Goal: Contribute content

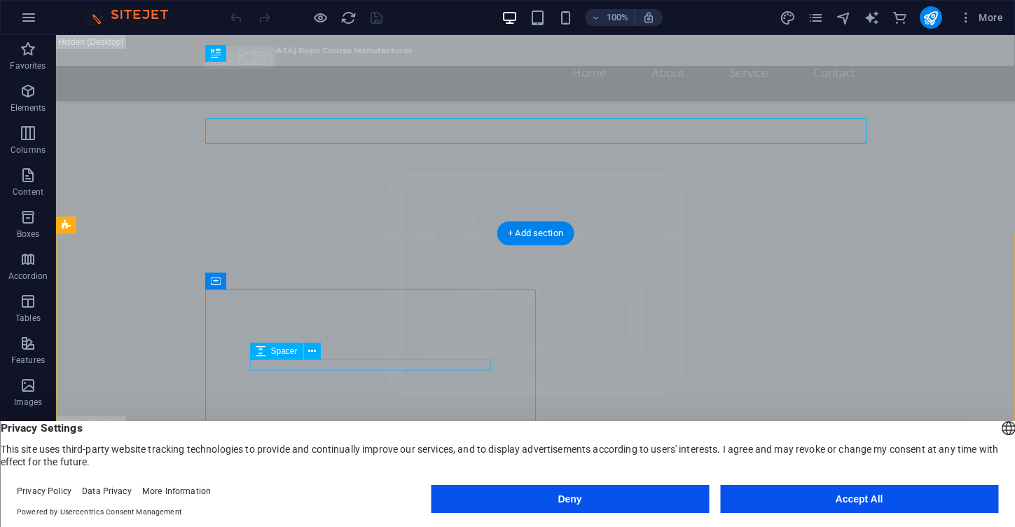
scroll to position [86, 0]
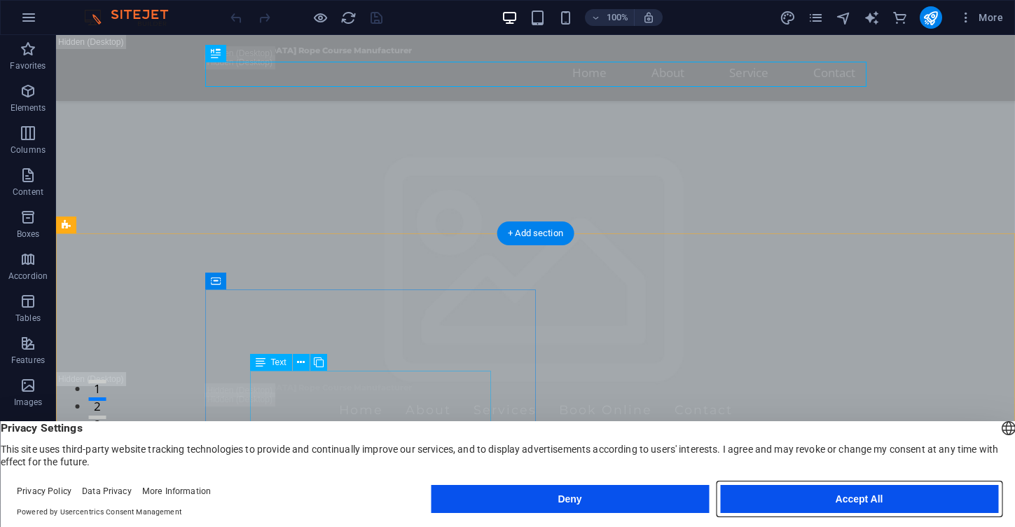
click at [820, 496] on button "Accept All" at bounding box center [859, 499] width 278 height 28
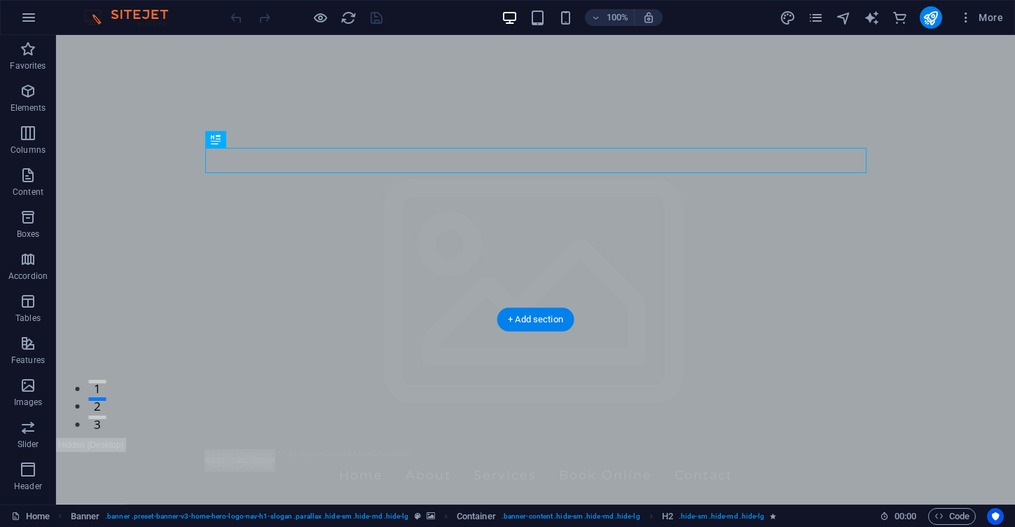
scroll to position [0, 0]
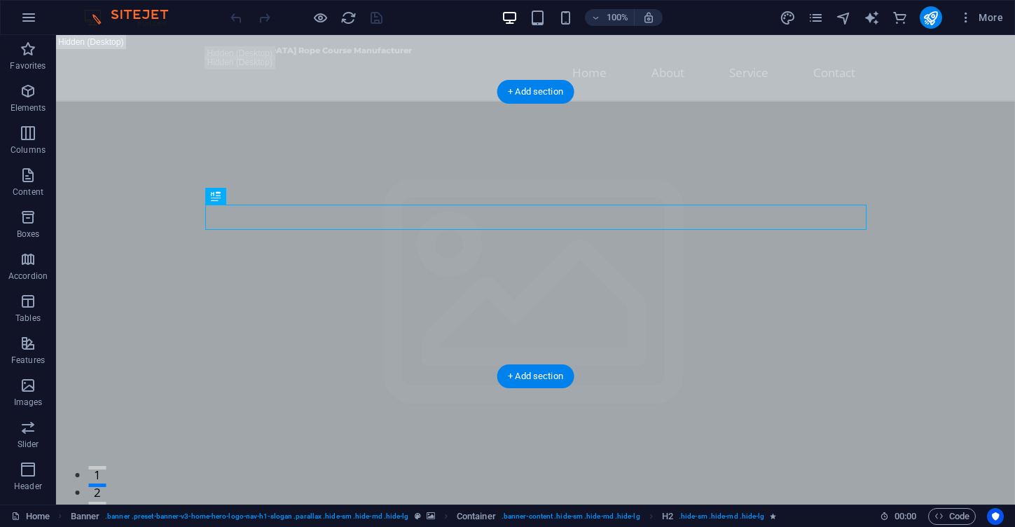
click at [155, 351] on figure at bounding box center [535, 459] width 959 height 717
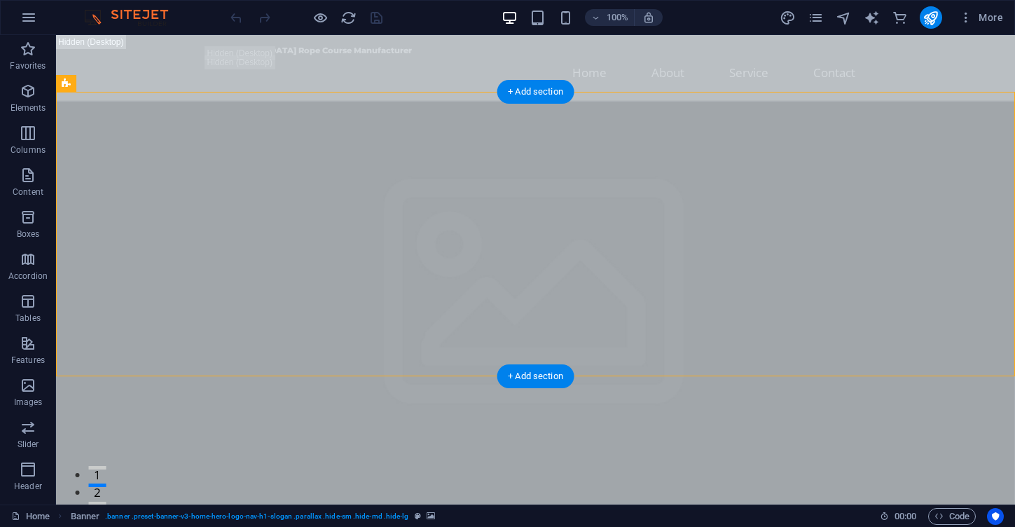
click at [155, 351] on figure at bounding box center [535, 459] width 959 height 717
select select "vh"
select select "header"
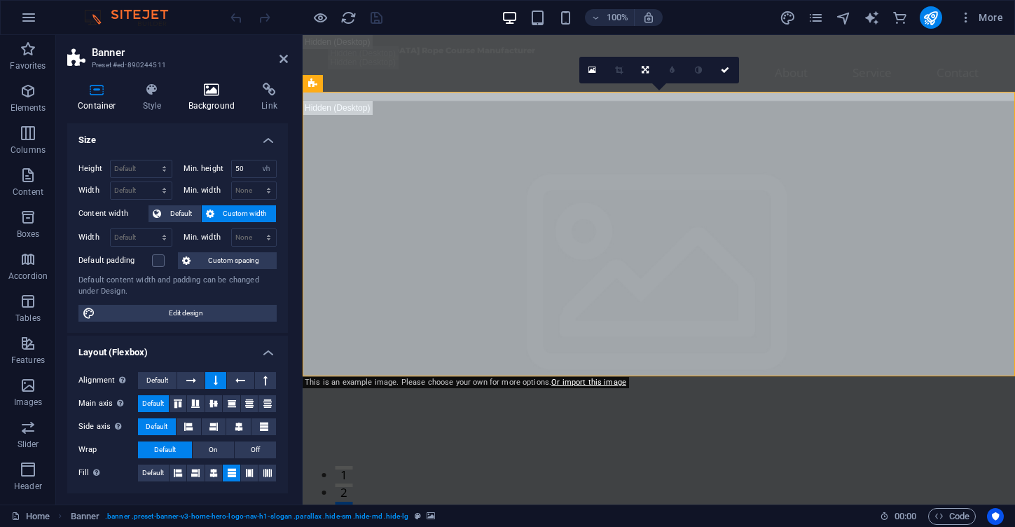
click at [209, 93] on icon at bounding box center [212, 90] width 68 height 14
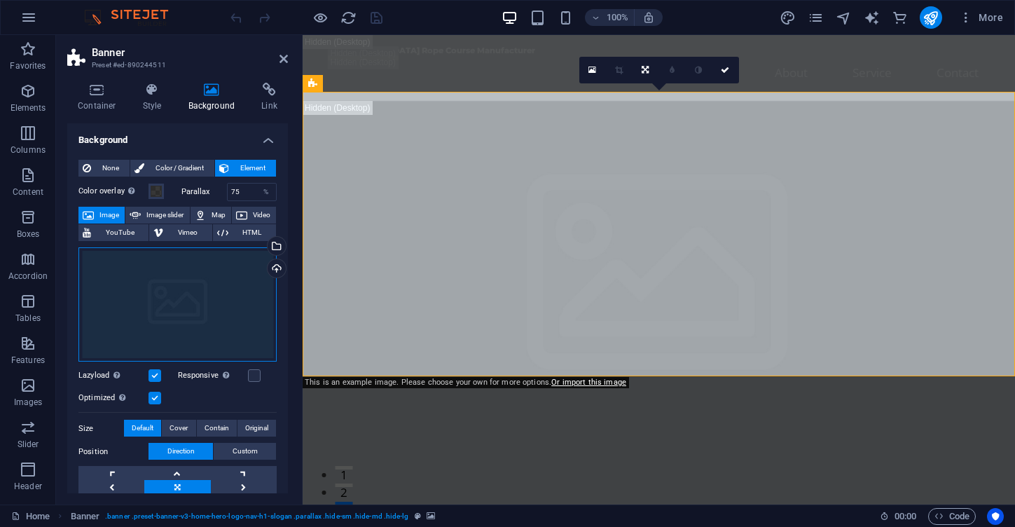
click at [240, 296] on div "Drag files here, click to choose files or select files from Files or our free s…" at bounding box center [177, 304] width 198 height 115
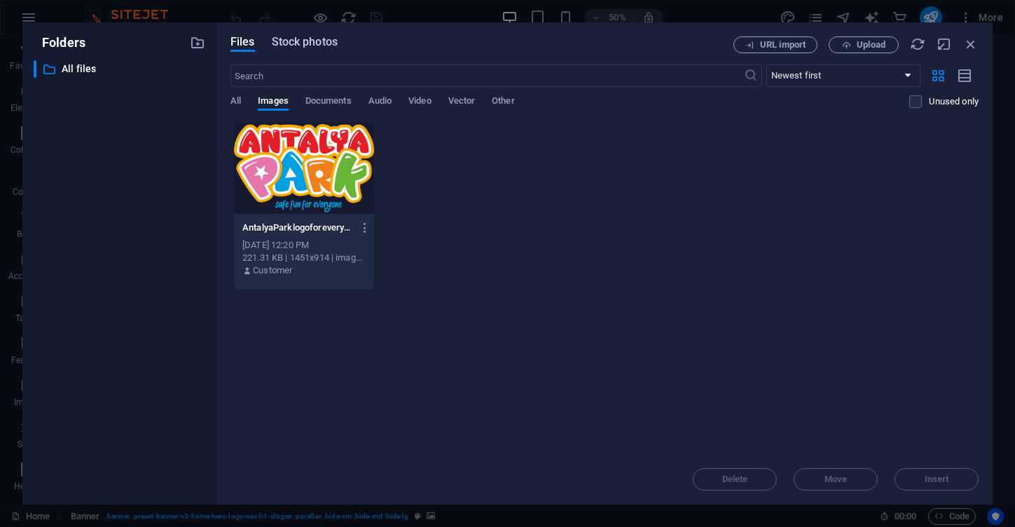
click at [305, 44] on span "Stock photos" at bounding box center [305, 42] width 66 height 17
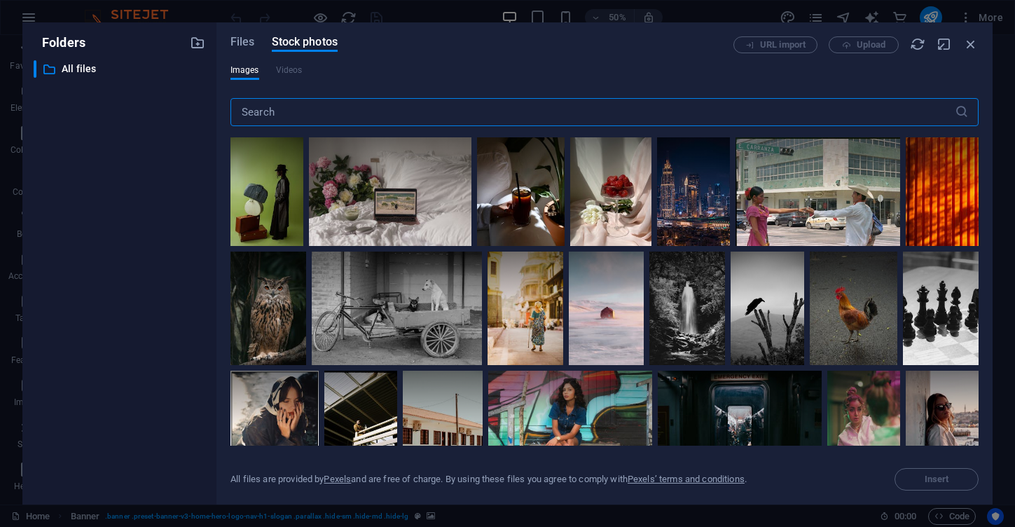
click at [296, 115] on input "text" at bounding box center [592, 112] width 724 height 28
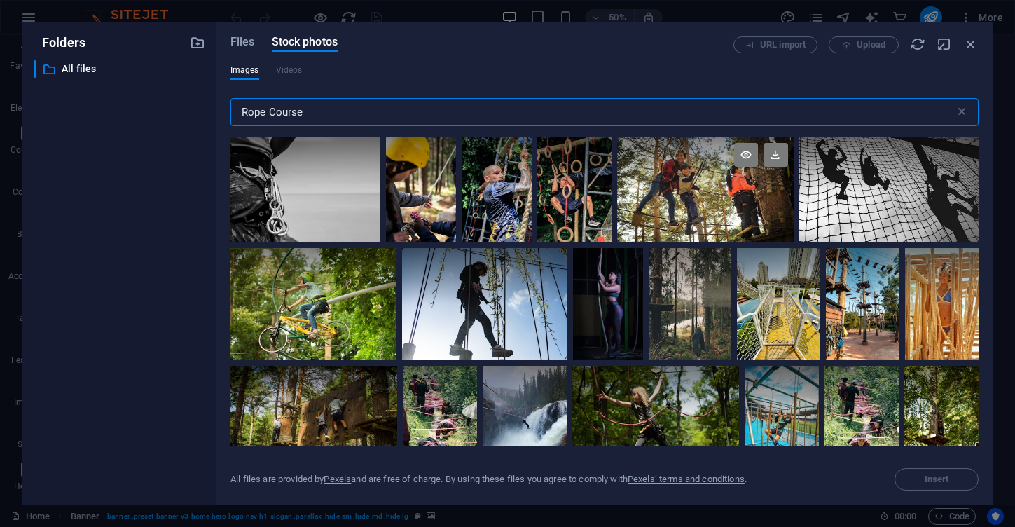
type input "Rope Course"
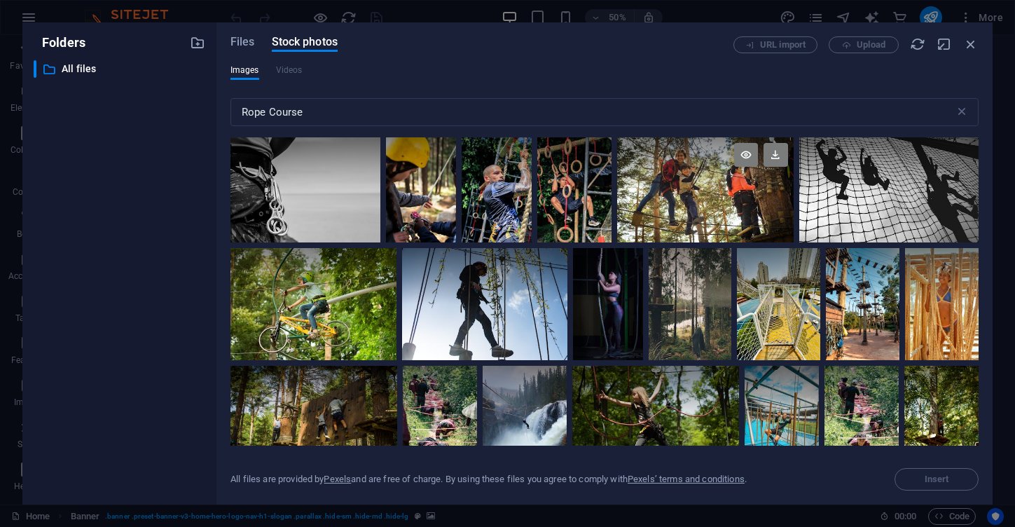
click at [793, 223] on div at bounding box center [705, 189] width 176 height 105
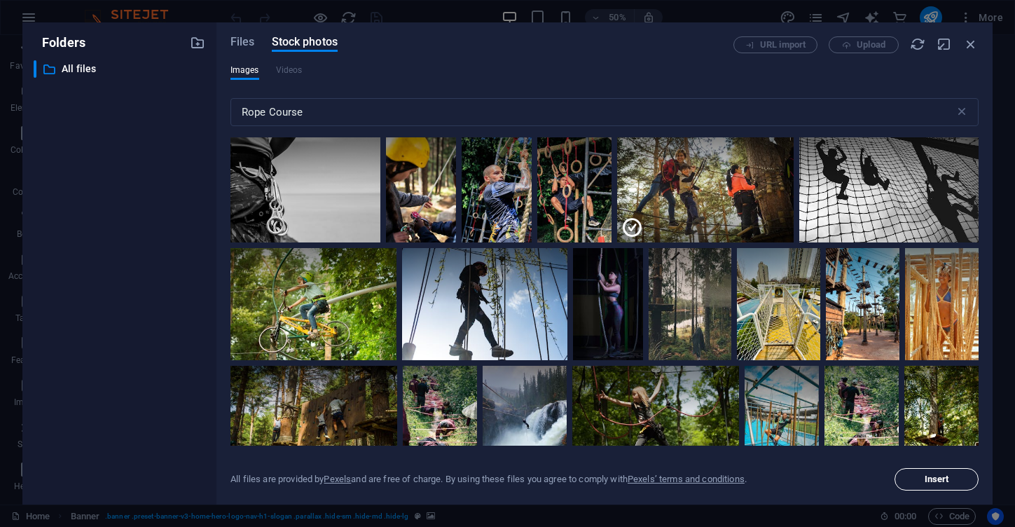
click at [953, 474] on button "Insert" at bounding box center [937, 479] width 84 height 22
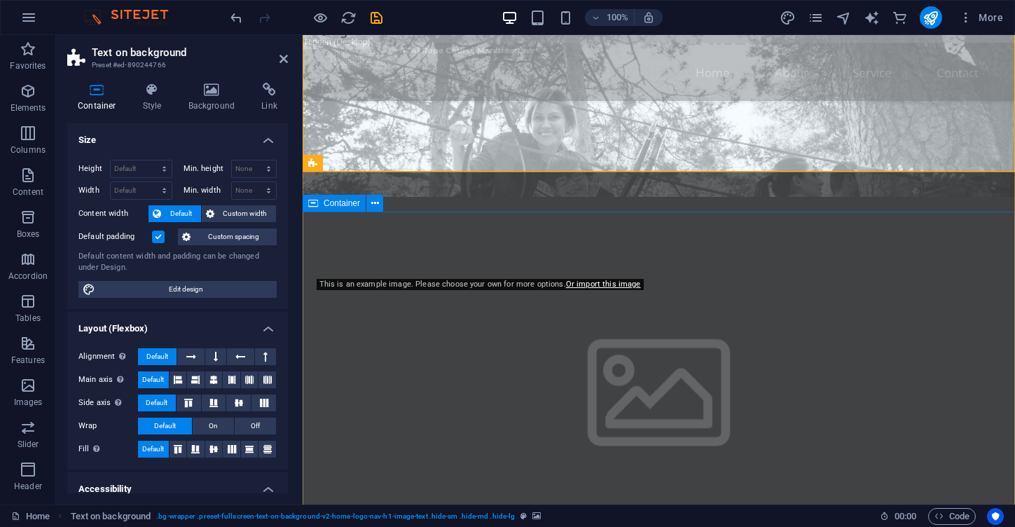
scroll to position [467, 0]
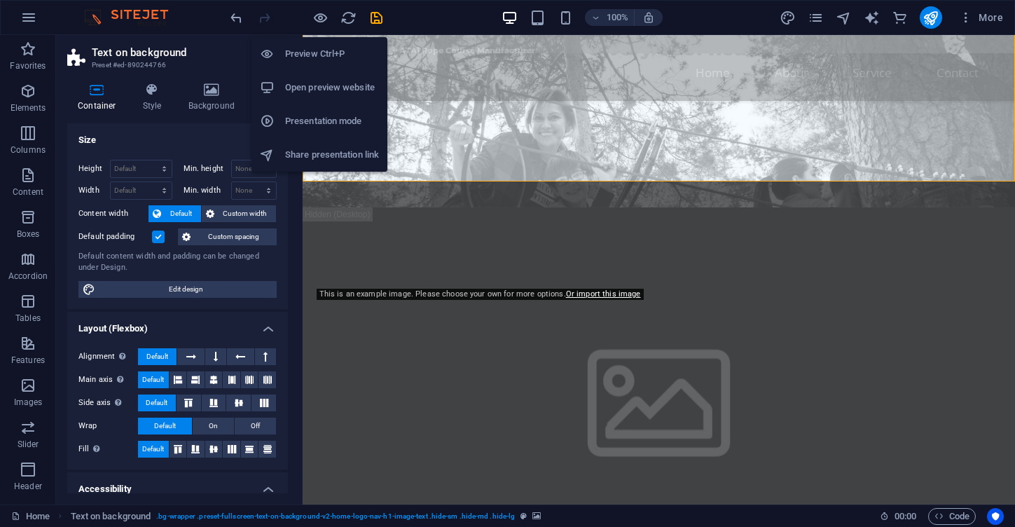
click at [313, 51] on h6 "Preview Ctrl+P" at bounding box center [332, 54] width 94 height 17
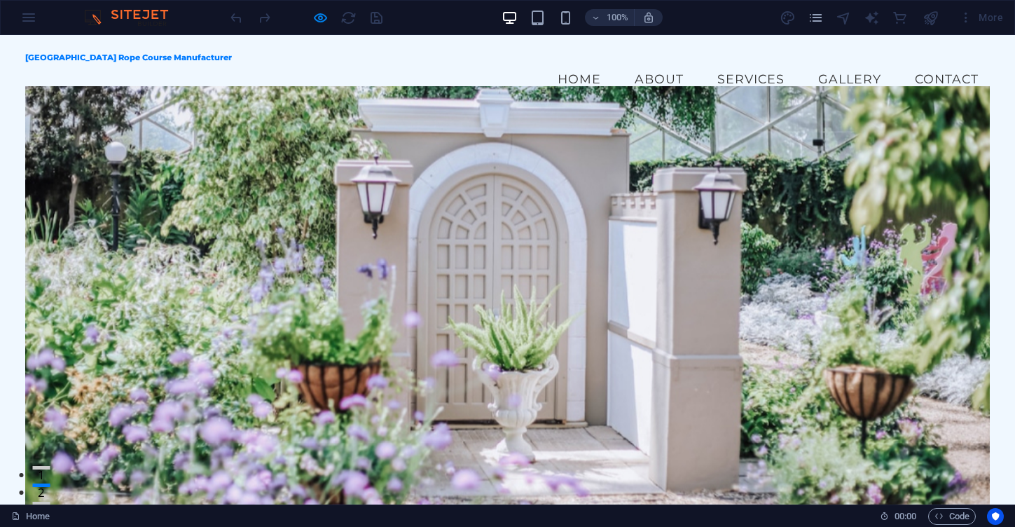
scroll to position [0, 0]
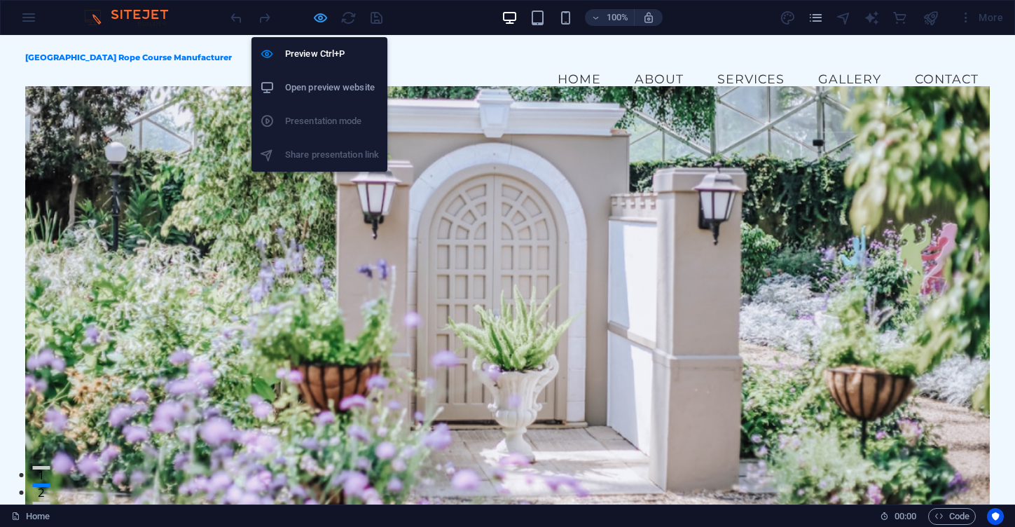
click at [326, 18] on icon "button" at bounding box center [320, 18] width 16 height 16
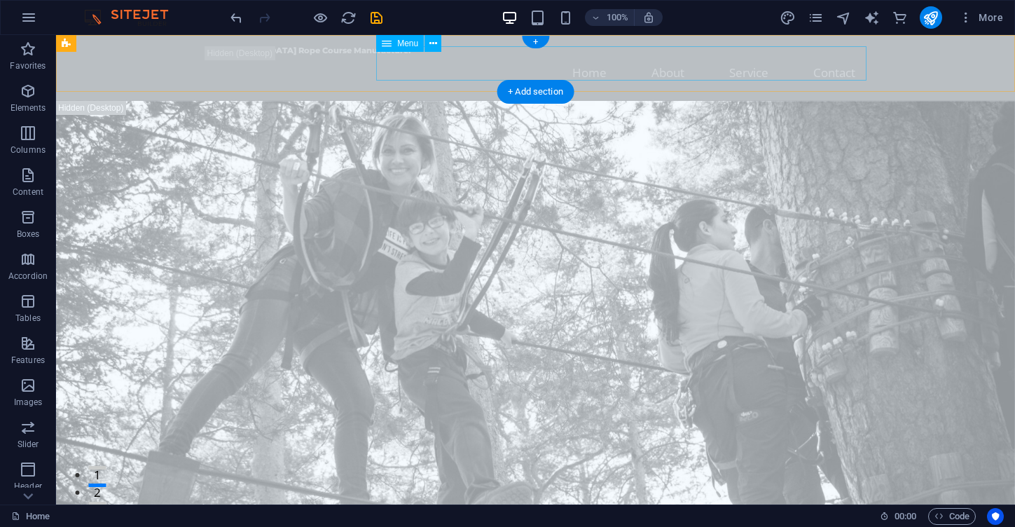
click at [444, 64] on nav "Home About Service Contact" at bounding box center [535, 72] width 661 height 34
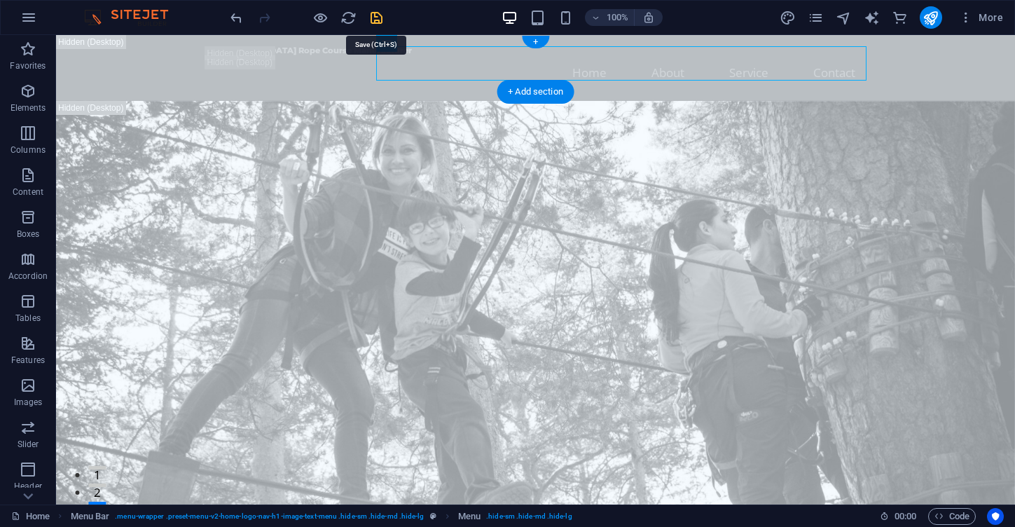
click at [380, 15] on icon "save" at bounding box center [377, 18] width 16 height 16
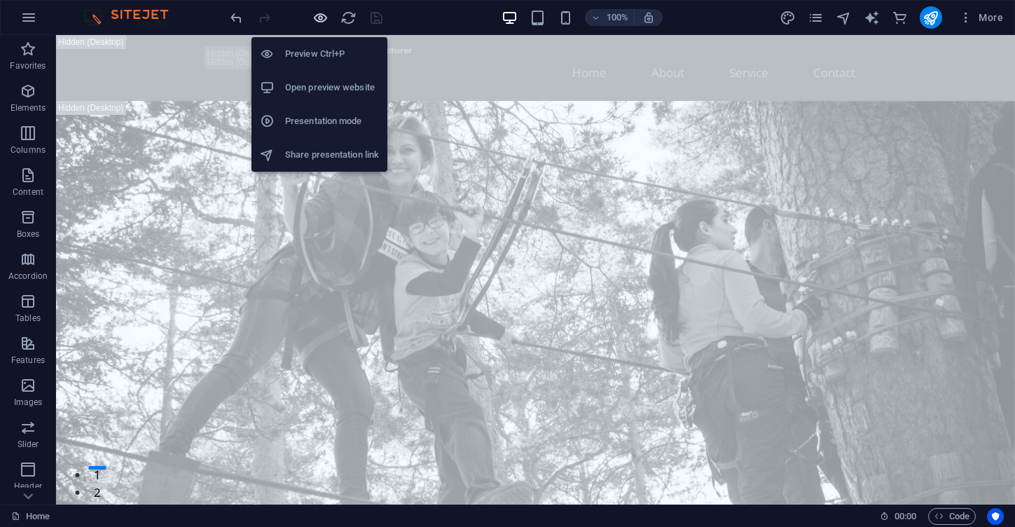
click at [324, 24] on icon "button" at bounding box center [320, 18] width 16 height 16
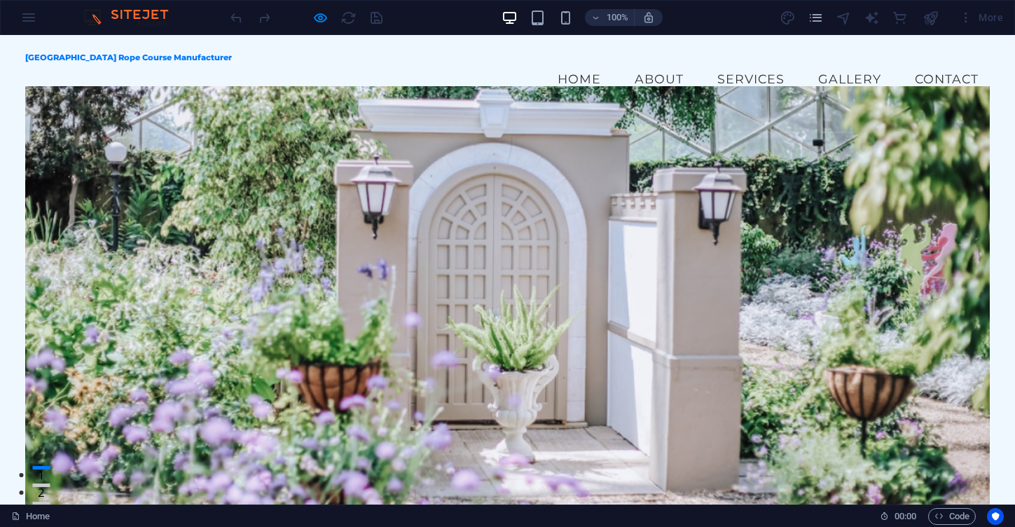
click at [374, 20] on div at bounding box center [306, 17] width 157 height 22
click at [377, 22] on div at bounding box center [306, 17] width 157 height 22
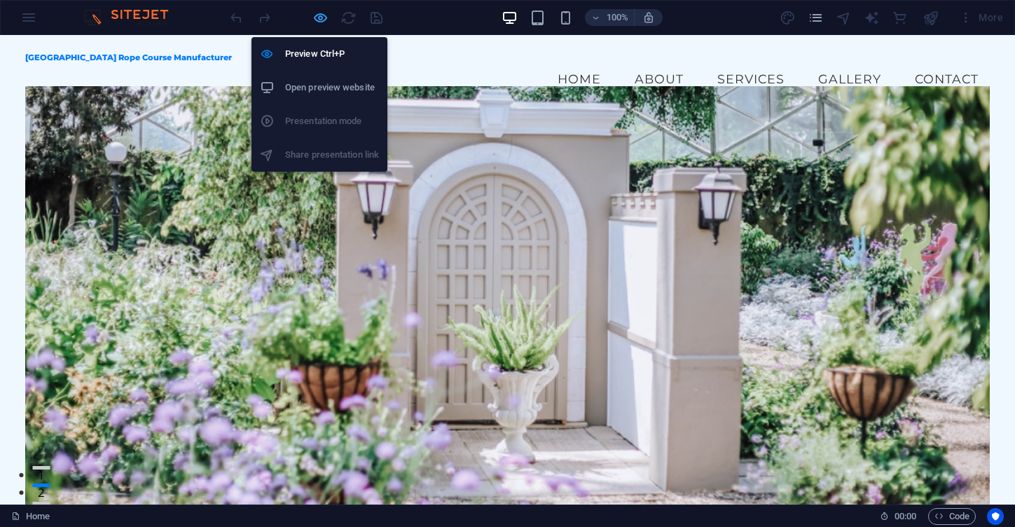
click at [322, 22] on icon "button" at bounding box center [320, 18] width 16 height 16
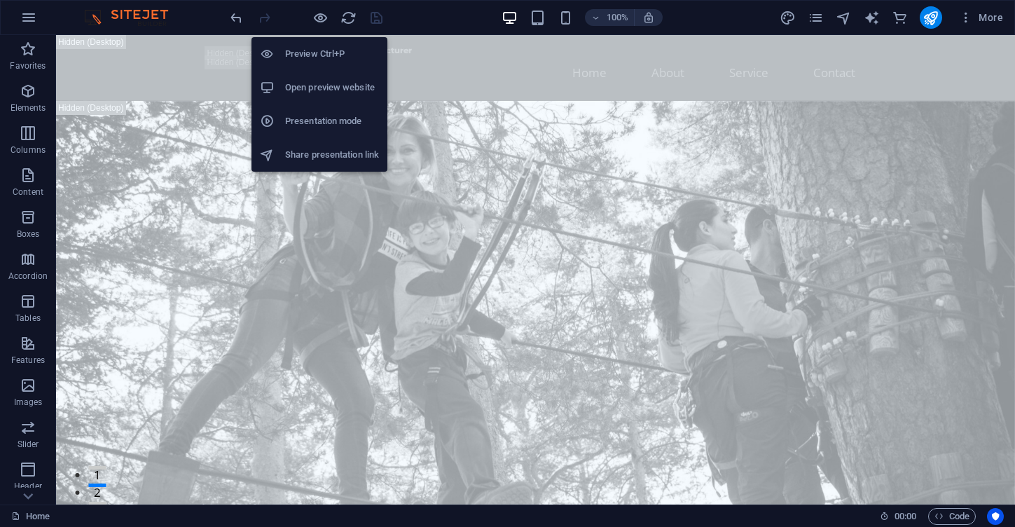
drag, startPoint x: 326, startPoint y: 48, endPoint x: 335, endPoint y: 50, distance: 9.2
click at [326, 48] on h6 "Preview Ctrl+P" at bounding box center [332, 54] width 94 height 17
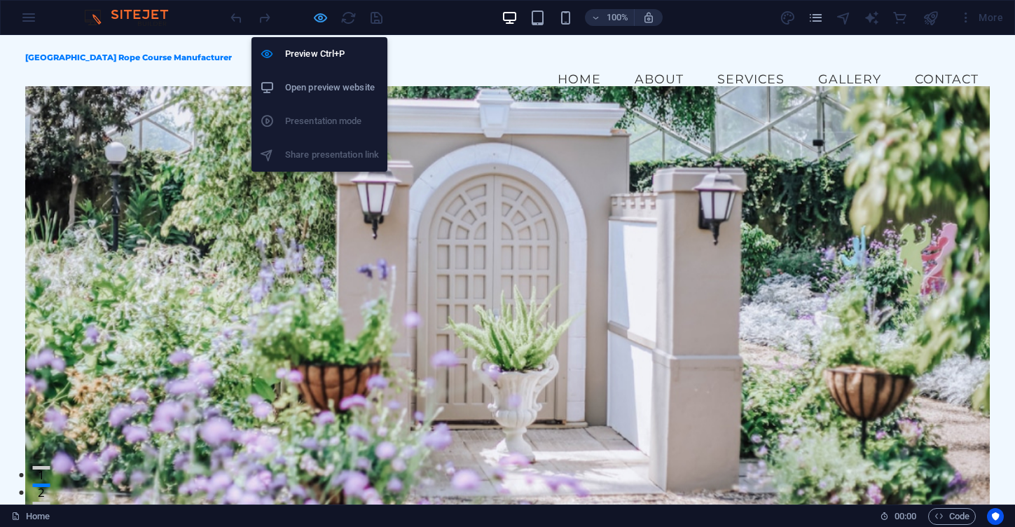
click at [321, 19] on icon "button" at bounding box center [320, 18] width 16 height 16
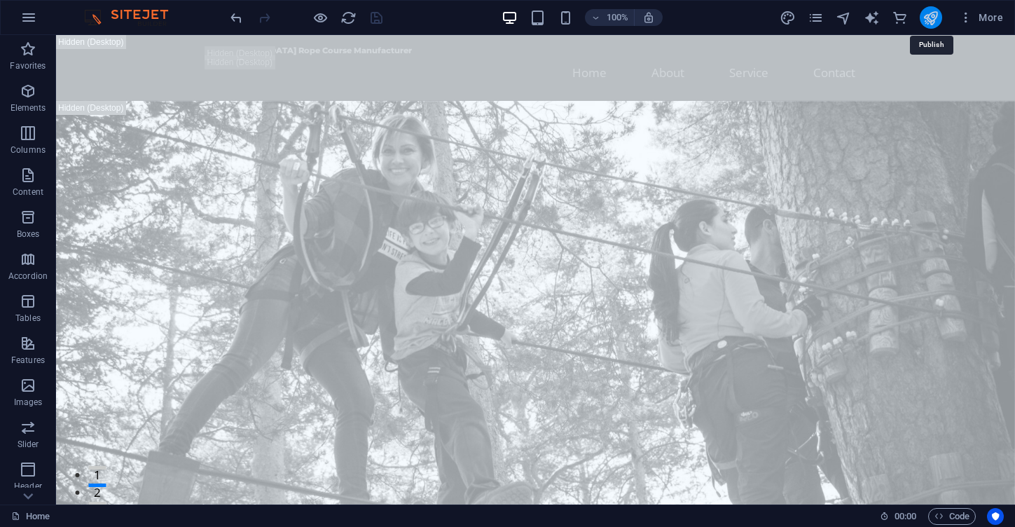
drag, startPoint x: 934, startPoint y: 14, endPoint x: 867, endPoint y: 22, distance: 67.7
click at [934, 14] on icon "publish" at bounding box center [931, 18] width 16 height 16
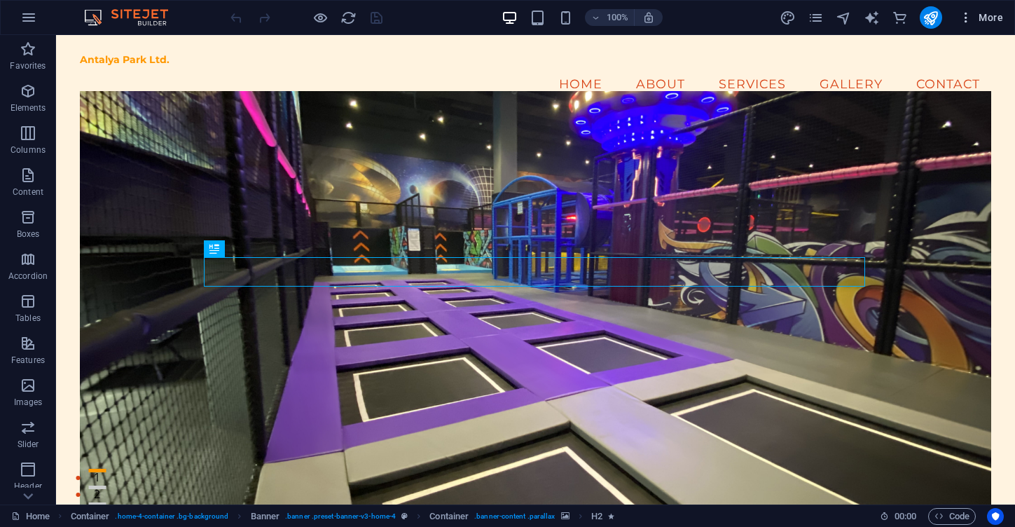
click at [993, 15] on span "More" at bounding box center [981, 18] width 44 height 14
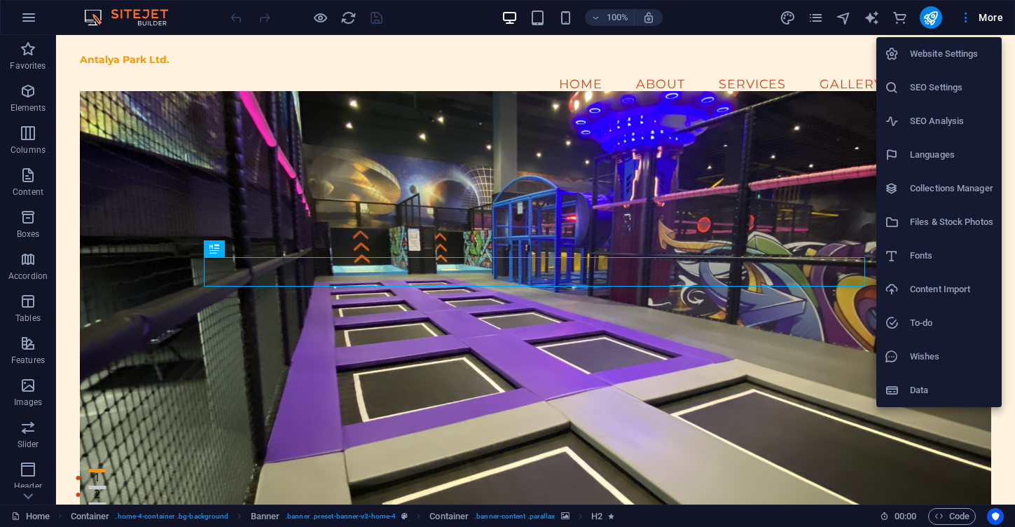
click at [935, 90] on h6 "SEO Settings" at bounding box center [951, 87] width 83 height 17
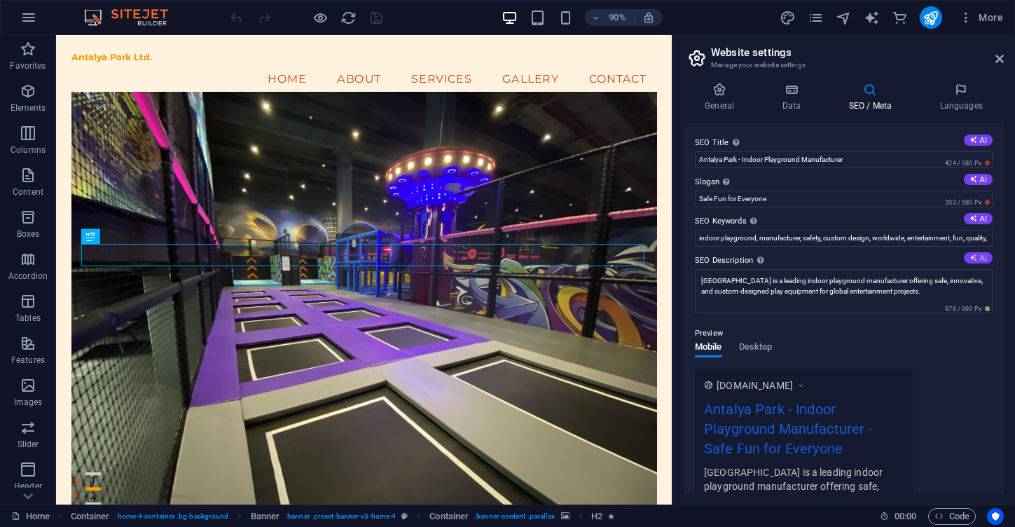
click at [980, 256] on button "AI" at bounding box center [978, 257] width 29 height 11
type textarea "Transform spaces into safe, engaging indoor playgrounds with Antalya Parks cust…"
click at [864, 242] on input "indoor playground, manufacturer, safety, custom design, worldwide, entertainmen…" at bounding box center [844, 238] width 298 height 17
click at [977, 218] on button "AI" at bounding box center [978, 218] width 29 height 11
click at [945, 236] on input "Indoor playground design, safe play areas, custom playground solutions, childre…" at bounding box center [844, 238] width 298 height 17
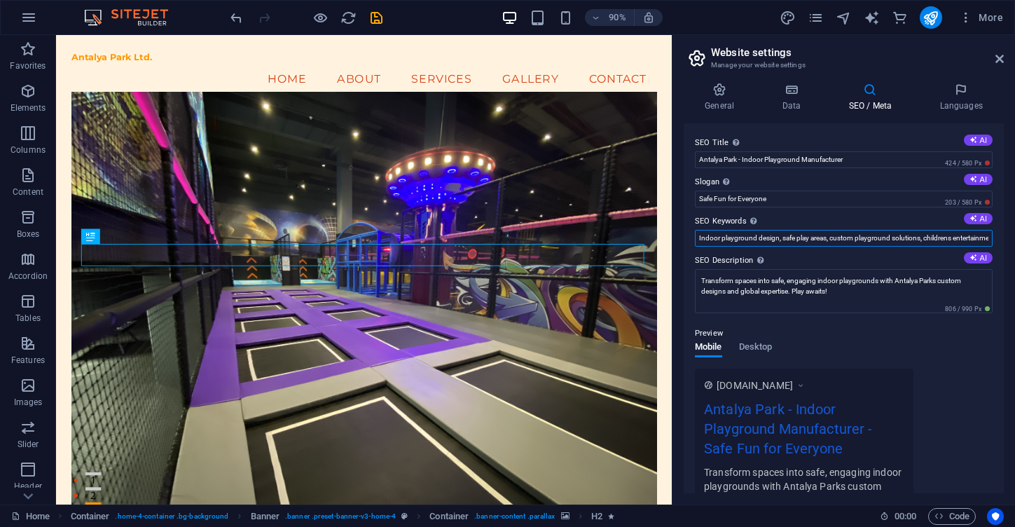
paste input "indoor playground, manufacturer, safety, custom design, worldwide, entertainmen…"
type input "indoor playground, manufacturer, safety, custom design, worldwide, entertainmen…"
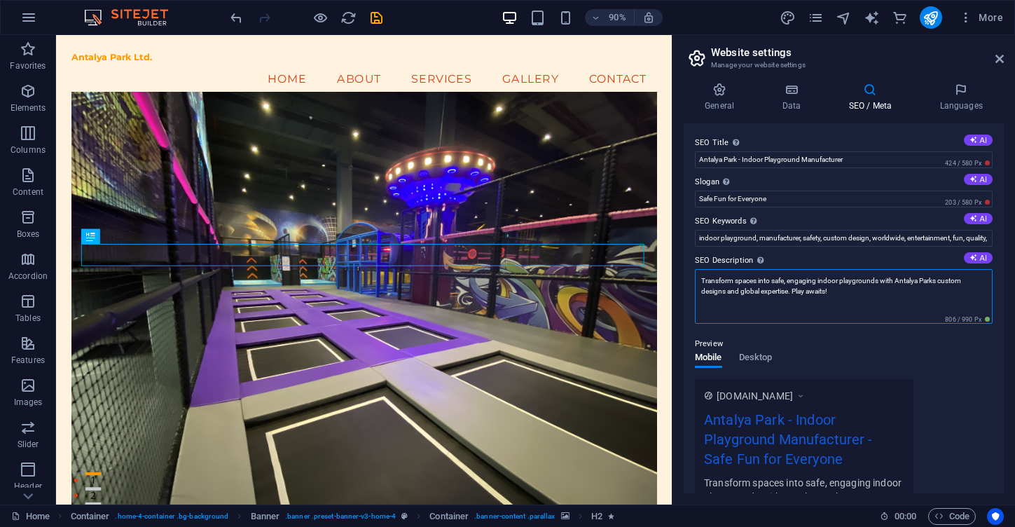
click at [803, 296] on textarea "Transform spaces into safe, engaging indoor playgrounds with Antalya Parks cust…" at bounding box center [844, 296] width 298 height 55
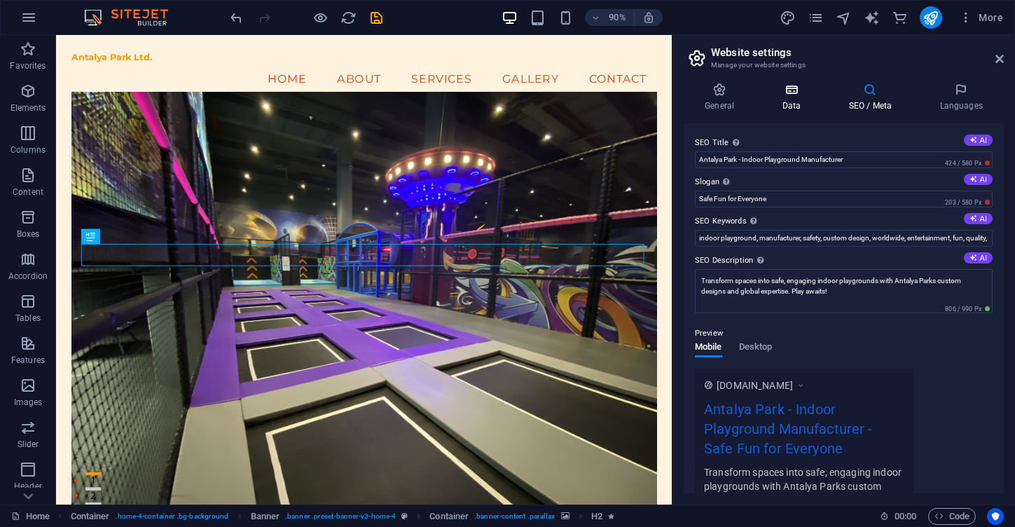
click at [786, 92] on icon at bounding box center [791, 90] width 61 height 14
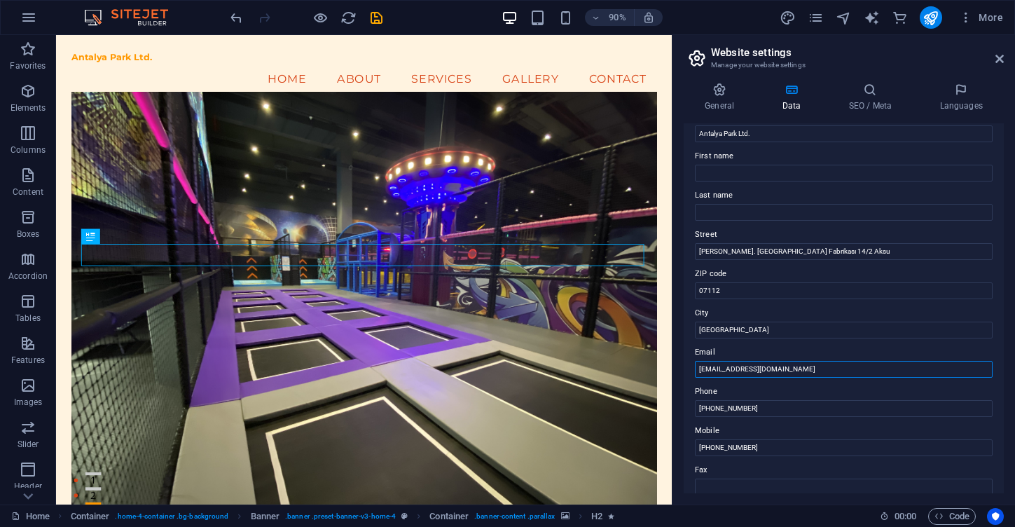
scroll to position [54, 0]
type input "[EMAIL_ADDRESS][DOMAIN_NAME]"
click at [684, 348] on div "Contact data for this website. This can be used everywhere on the website and w…" at bounding box center [844, 308] width 320 height 370
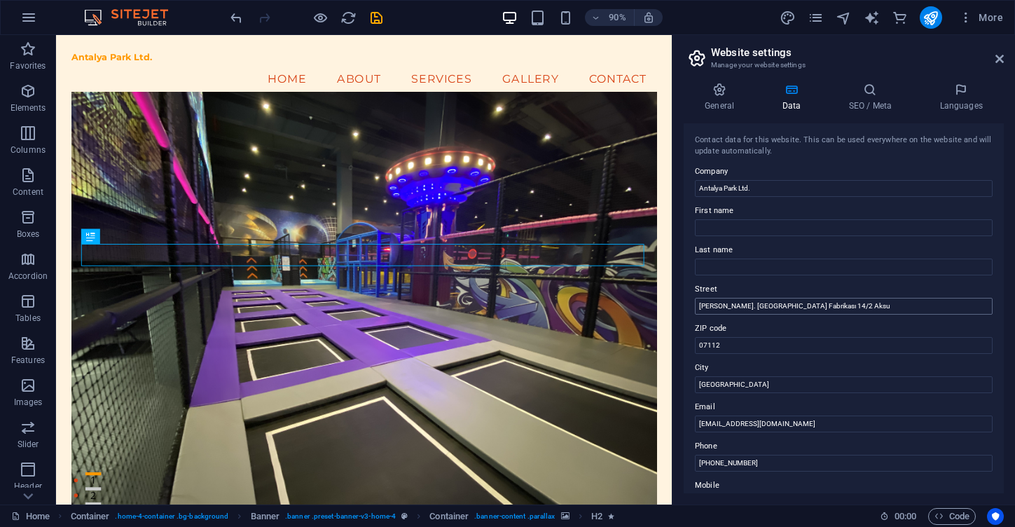
scroll to position [0, 0]
click at [725, 107] on h4 "General" at bounding box center [722, 97] width 77 height 29
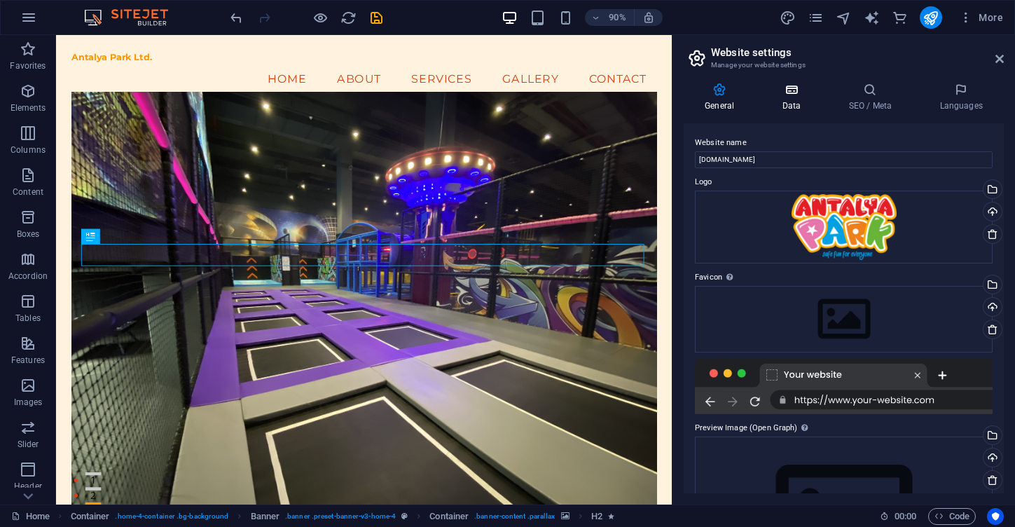
click at [795, 97] on h4 "Data" at bounding box center [794, 97] width 67 height 29
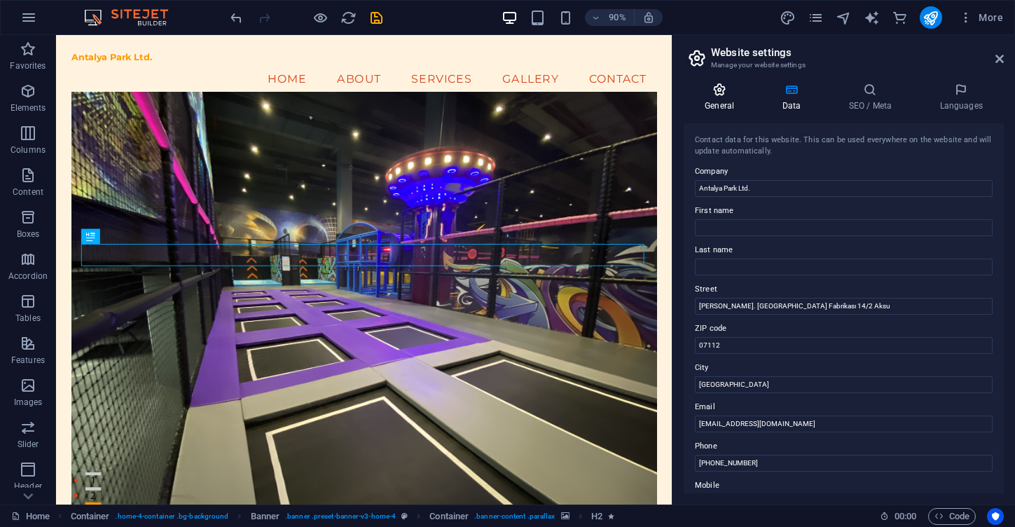
click at [728, 96] on icon at bounding box center [719, 90] width 71 height 14
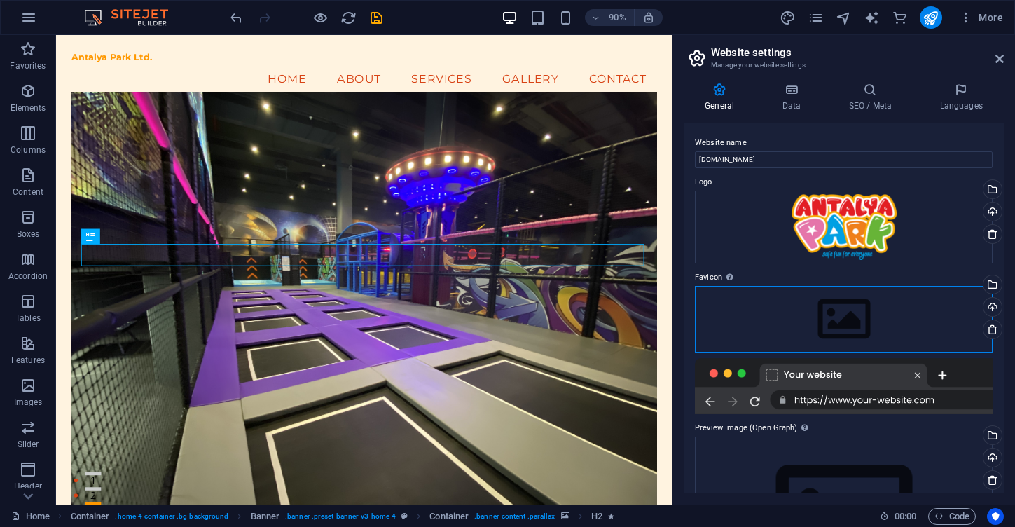
click at [878, 317] on div "Drag files here, click to choose files or select files from Files or our free s…" at bounding box center [844, 319] width 298 height 66
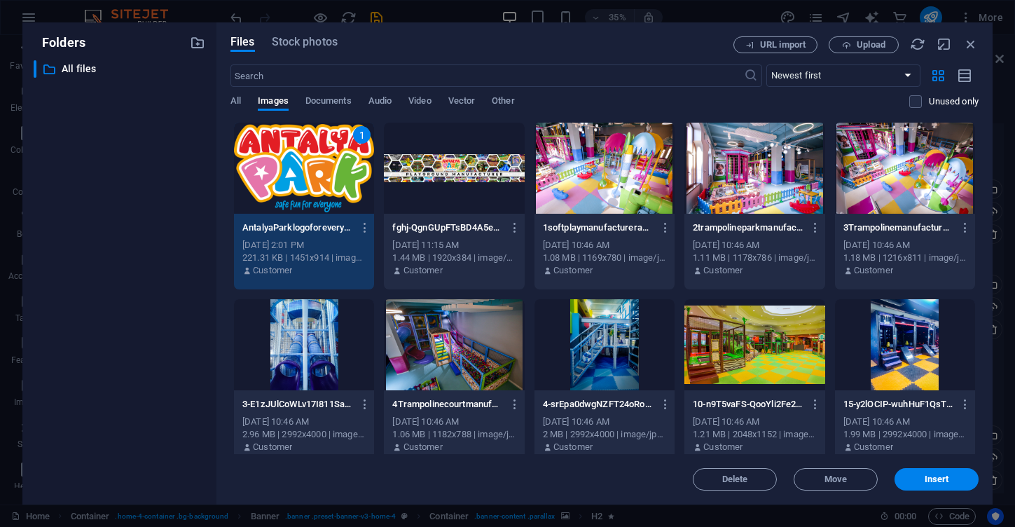
click at [361, 132] on div "1" at bounding box center [362, 135] width 18 height 18
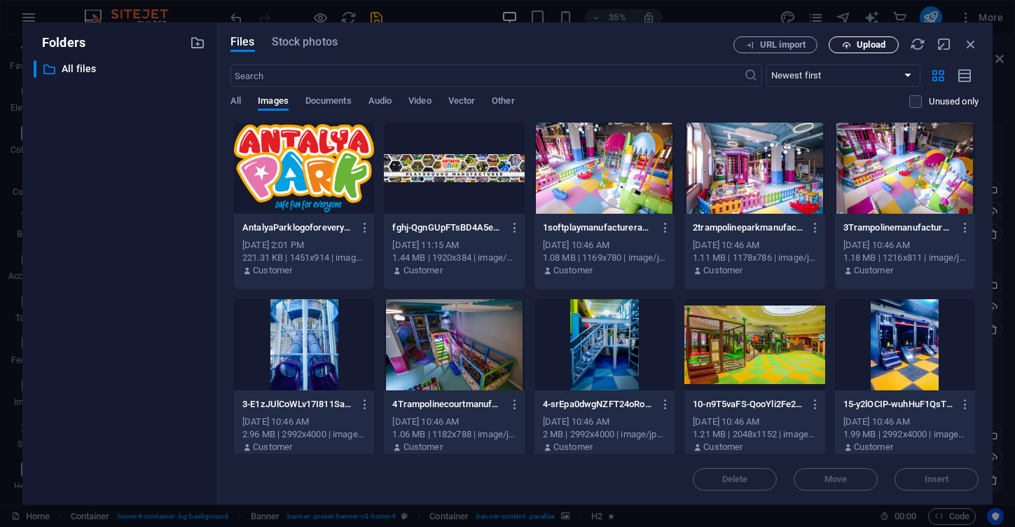
click at [858, 43] on span "Upload" at bounding box center [871, 45] width 29 height 8
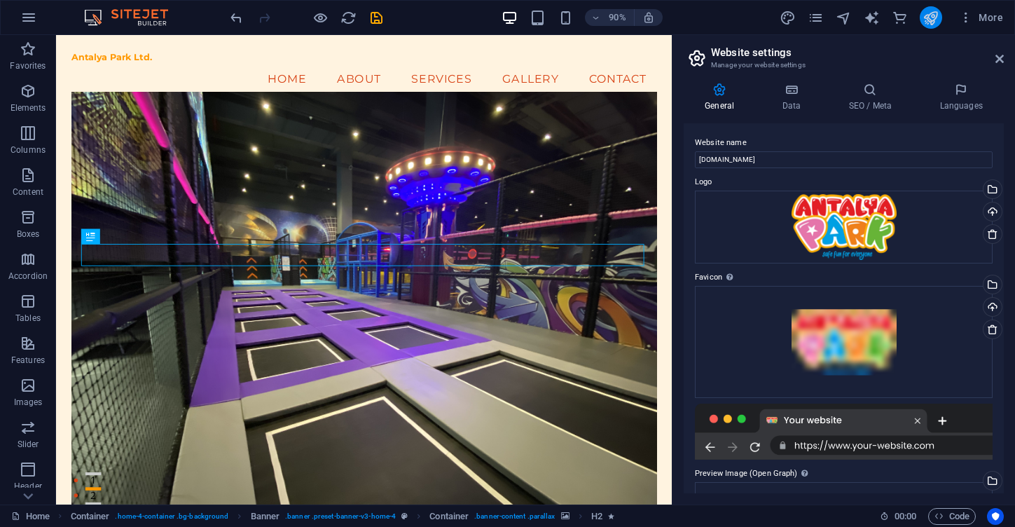
click at [932, 25] on icon "publish" at bounding box center [931, 18] width 16 height 16
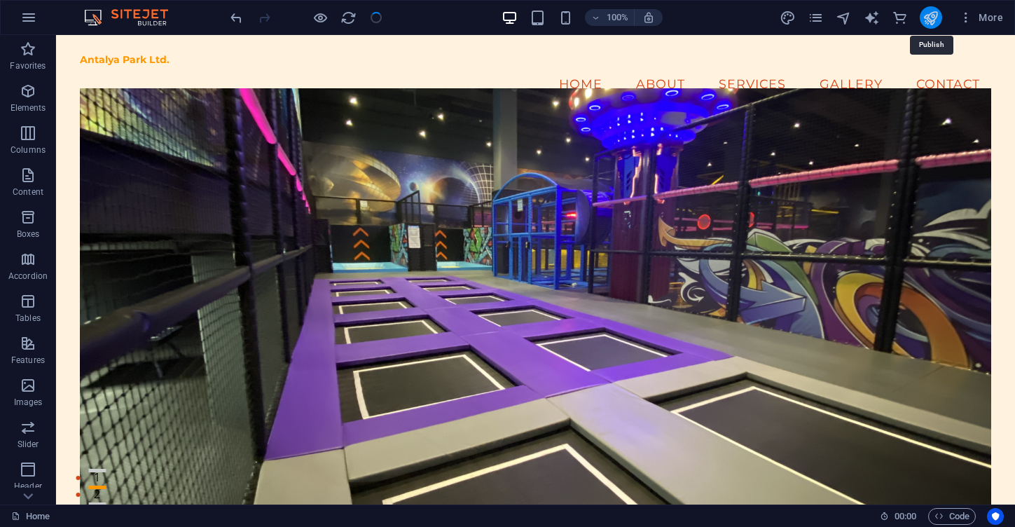
click at [932, 25] on icon "publish" at bounding box center [931, 18] width 16 height 16
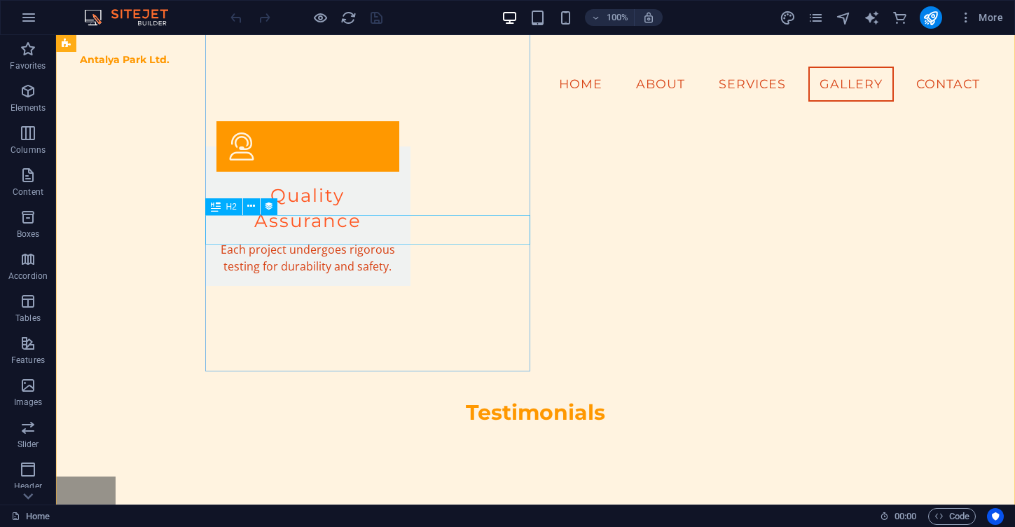
scroll to position [3220, 0]
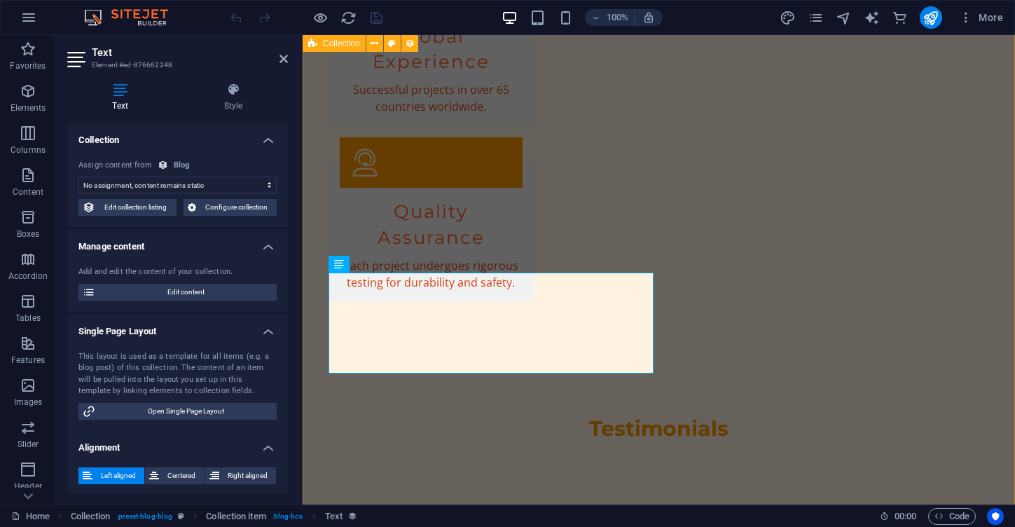
select select "description"
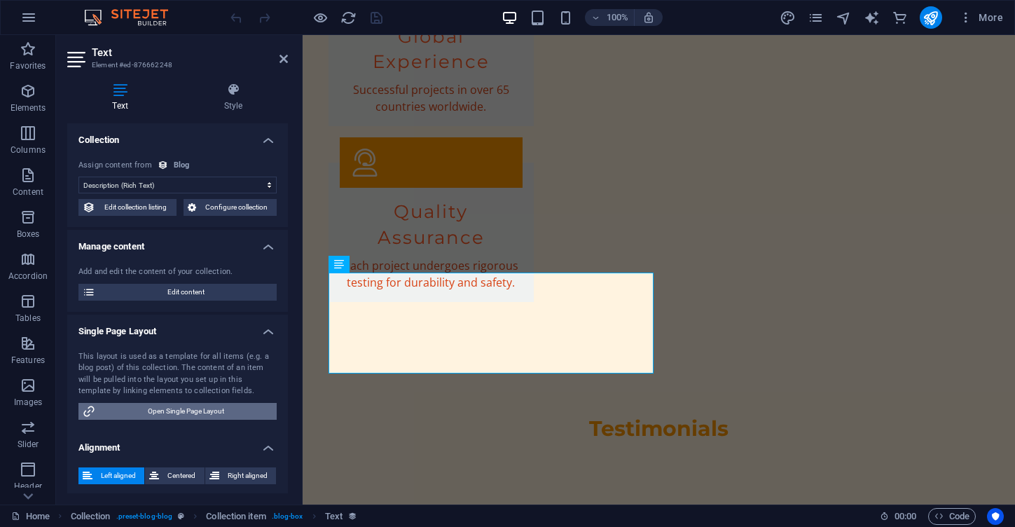
click at [178, 404] on span "Open Single Page Layout" at bounding box center [185, 411] width 173 height 17
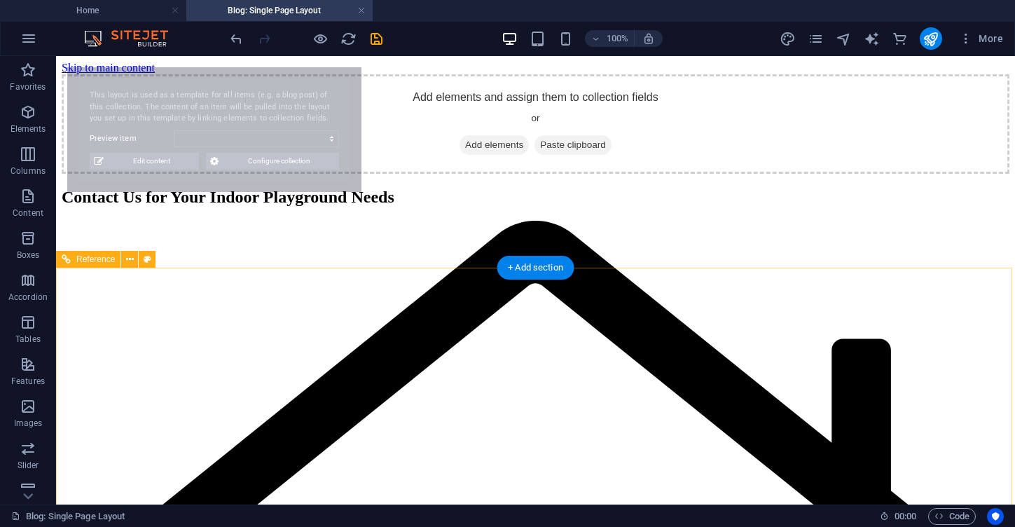
scroll to position [0, 0]
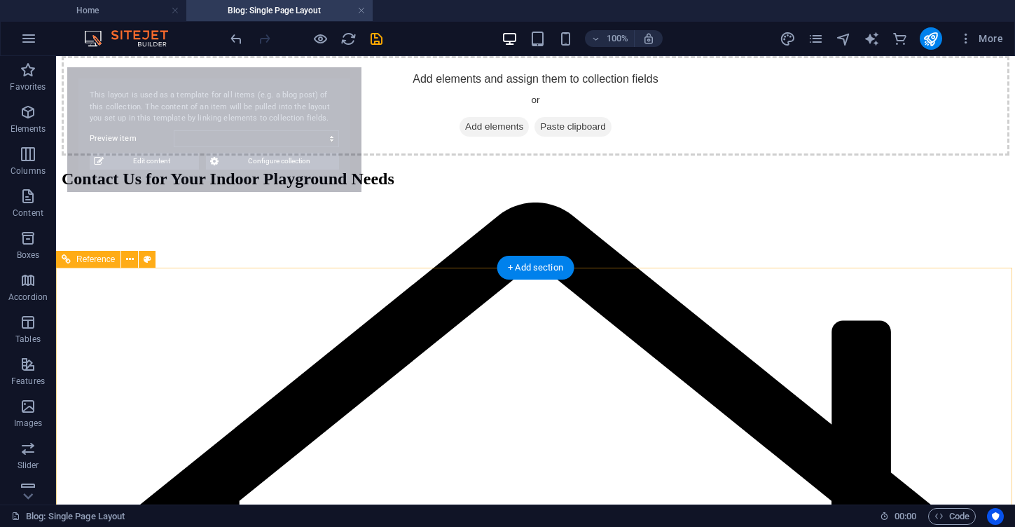
select select "68ad6ff8b118c8e607090528"
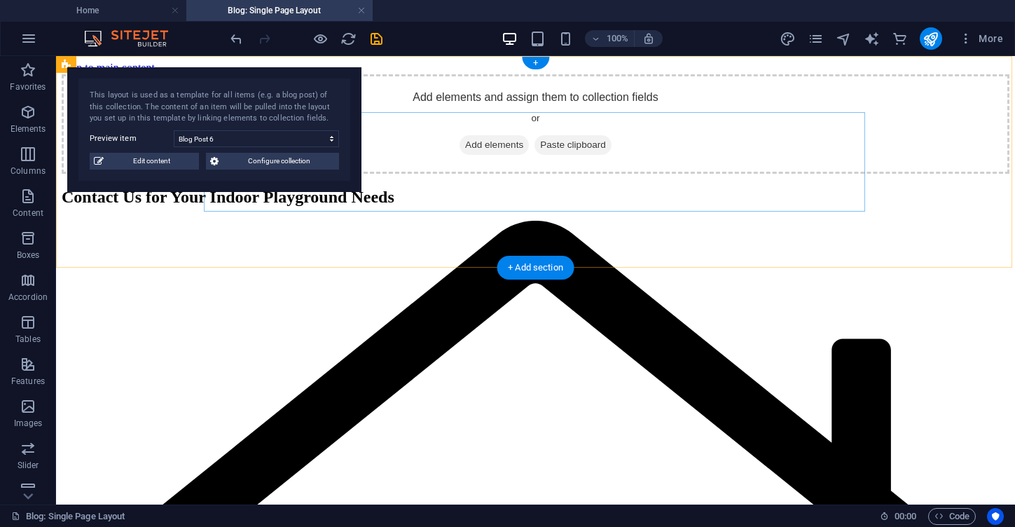
click at [494, 155] on span "Add elements" at bounding box center [494, 145] width 69 height 20
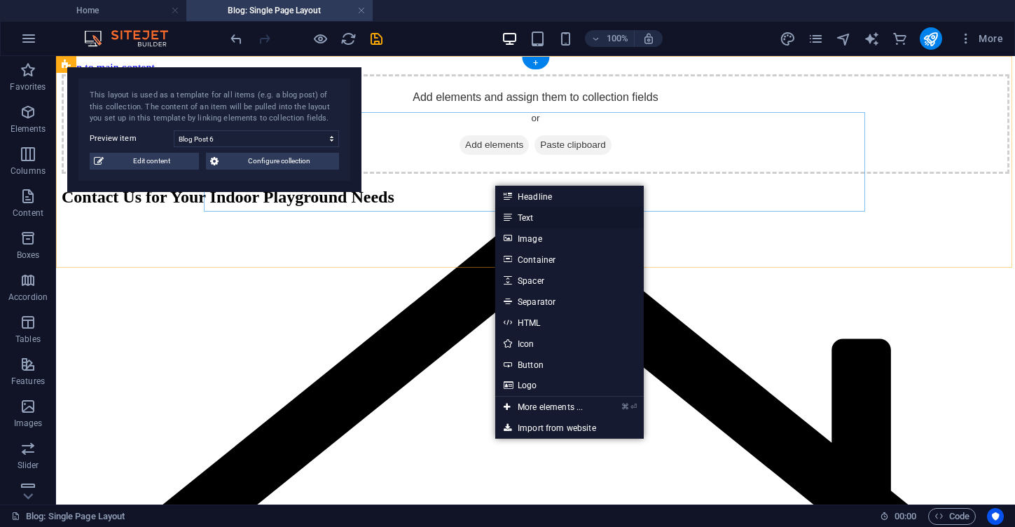
click at [541, 221] on link "Text" at bounding box center [569, 217] width 149 height 21
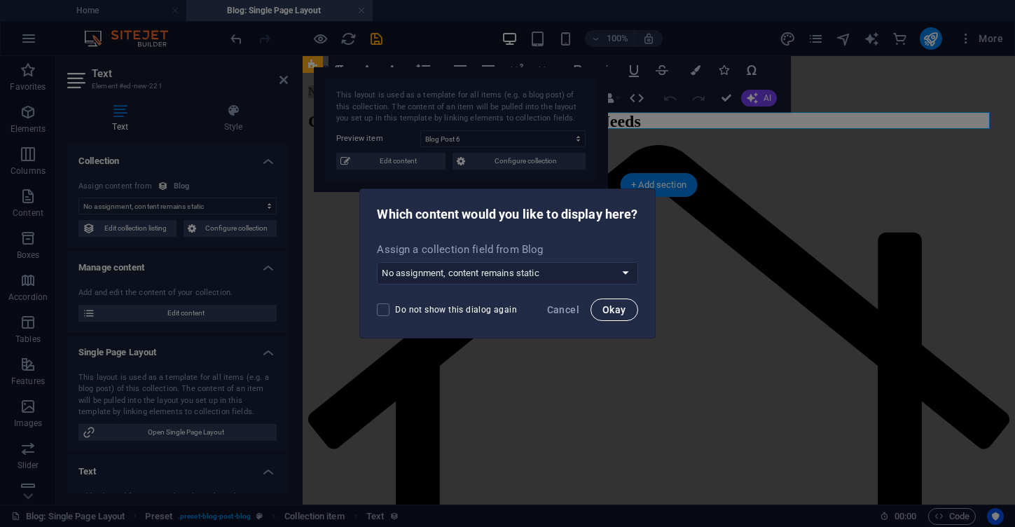
click at [614, 311] on span "Okay" at bounding box center [615, 309] width 24 height 11
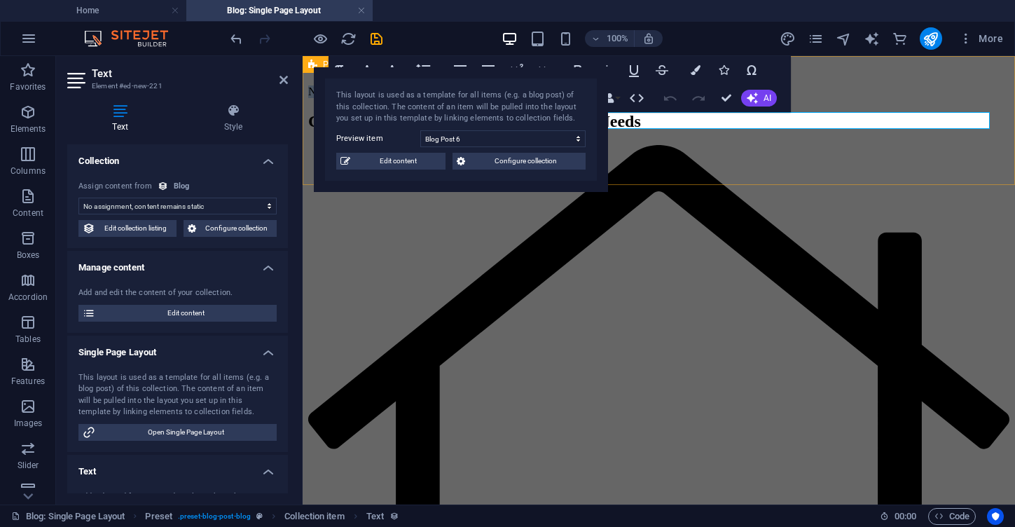
click at [625, 98] on div "New text element" at bounding box center [658, 91] width 701 height 13
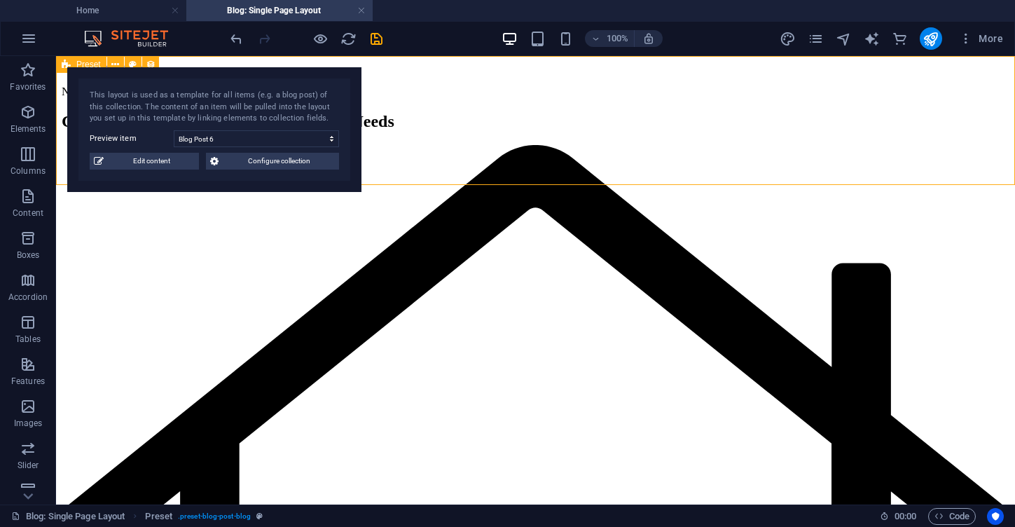
click at [458, 98] on div "New text element" at bounding box center [536, 91] width 948 height 13
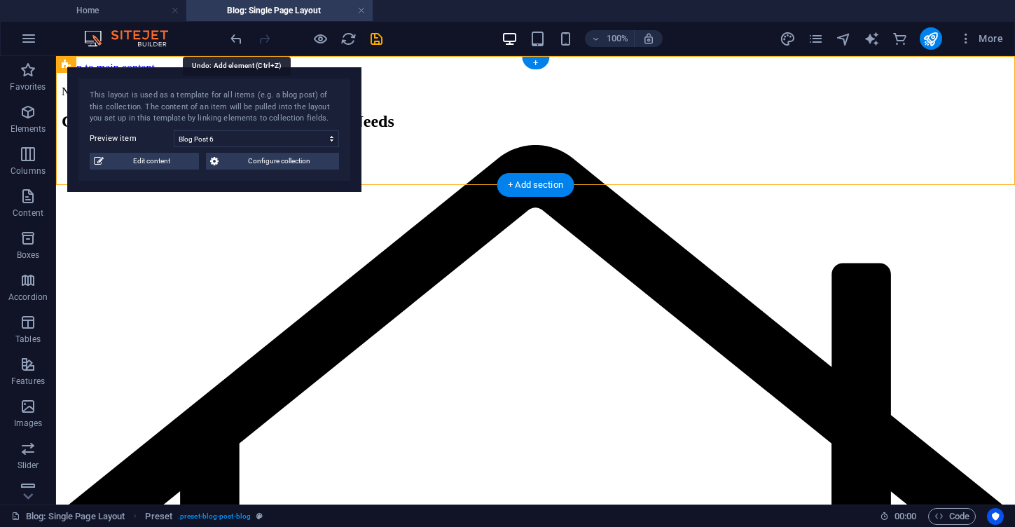
click at [233, 39] on icon "undo" at bounding box center [236, 39] width 16 height 16
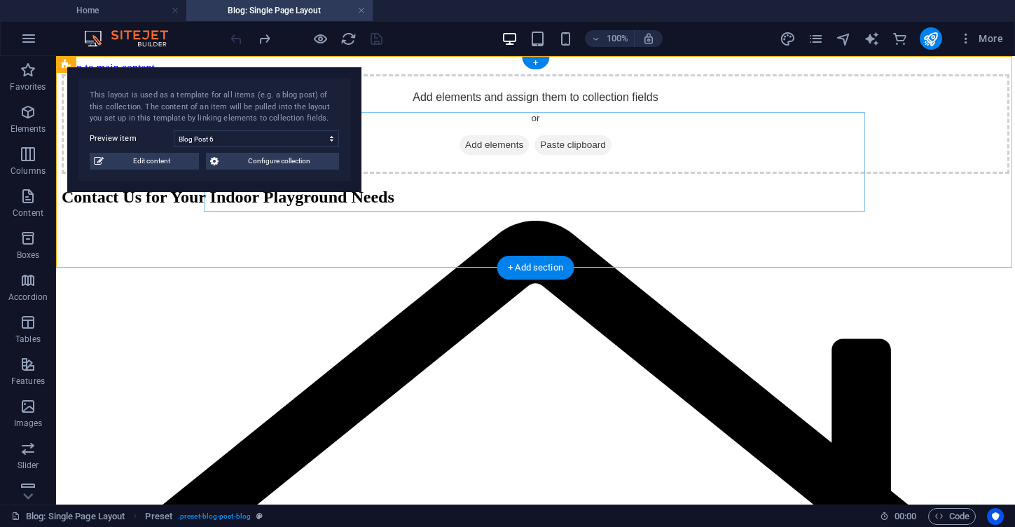
click at [504, 155] on span "Add elements" at bounding box center [494, 145] width 69 height 20
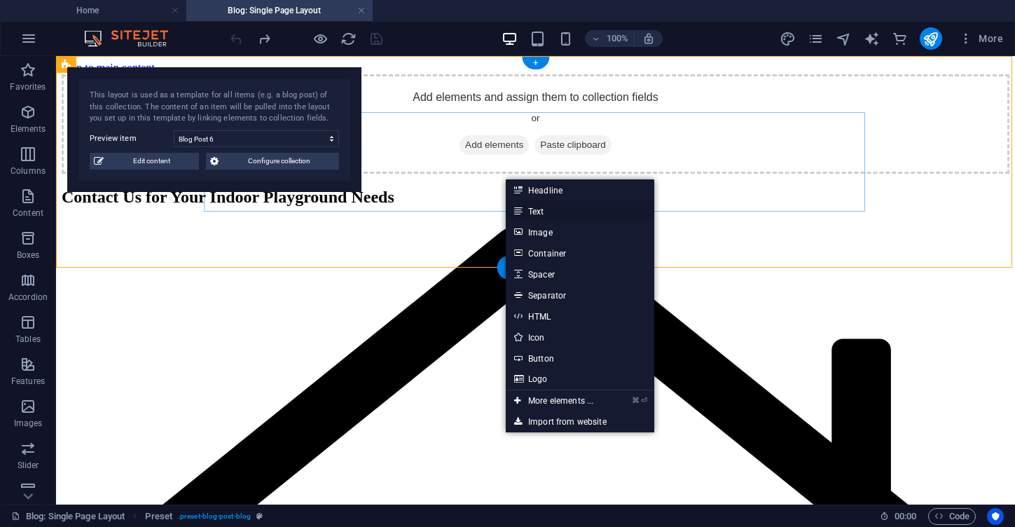
click at [555, 212] on link "Text" at bounding box center [580, 210] width 149 height 21
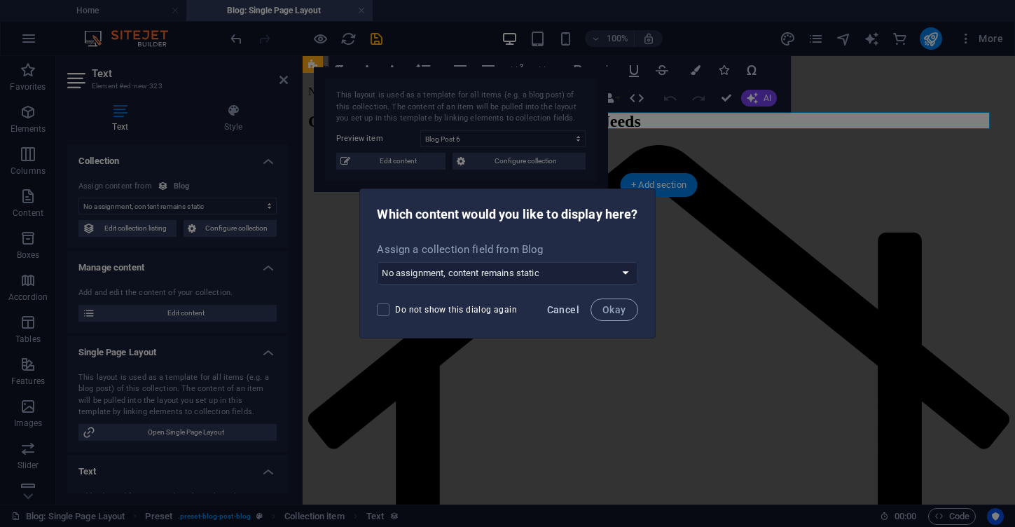
click at [572, 308] on span "Cancel" at bounding box center [563, 309] width 32 height 11
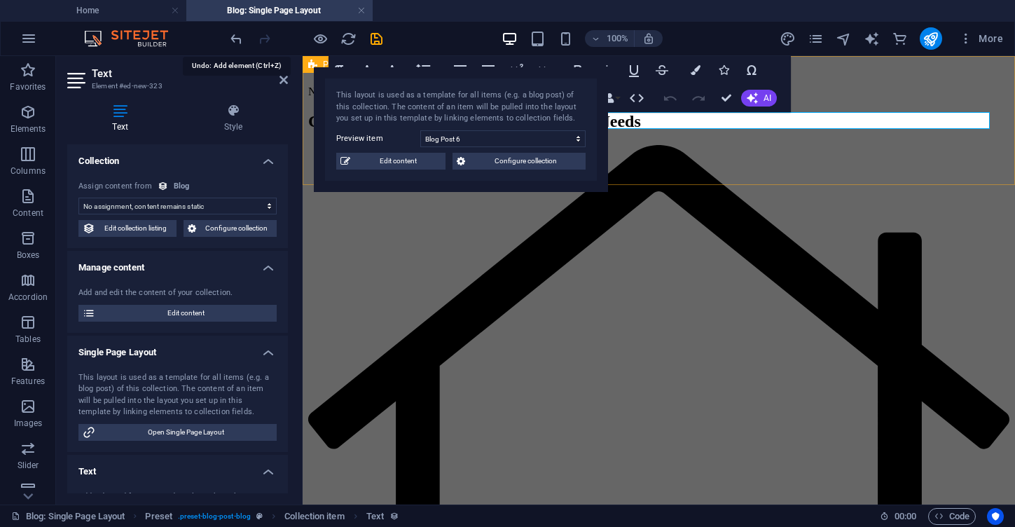
click at [240, 39] on icon "undo" at bounding box center [236, 39] width 16 height 16
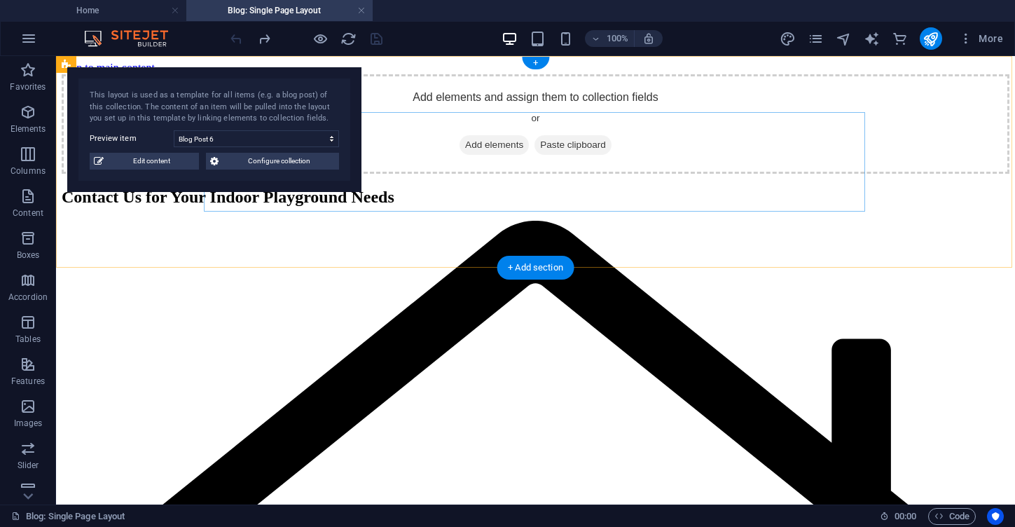
click at [498, 155] on span "Add elements" at bounding box center [494, 145] width 69 height 20
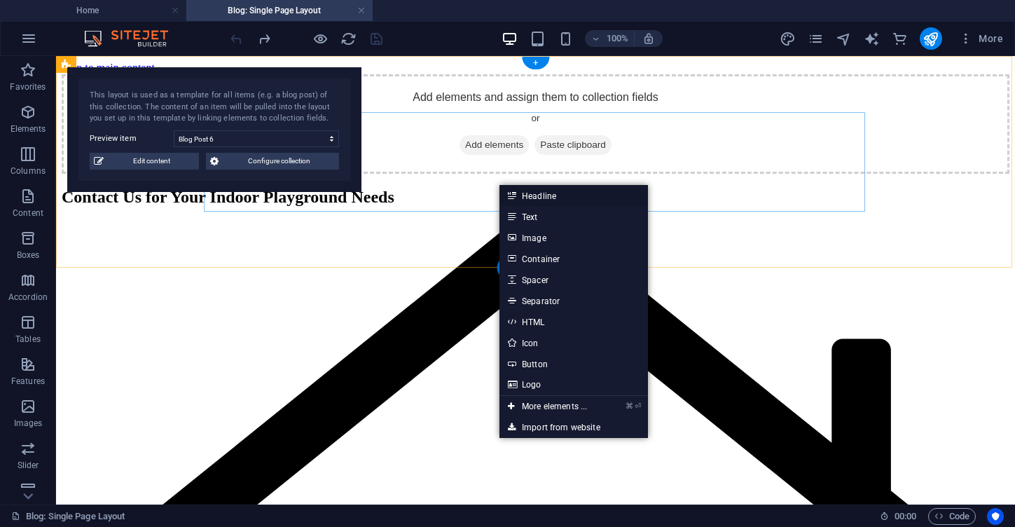
click at [557, 200] on link "Headline" at bounding box center [574, 195] width 149 height 21
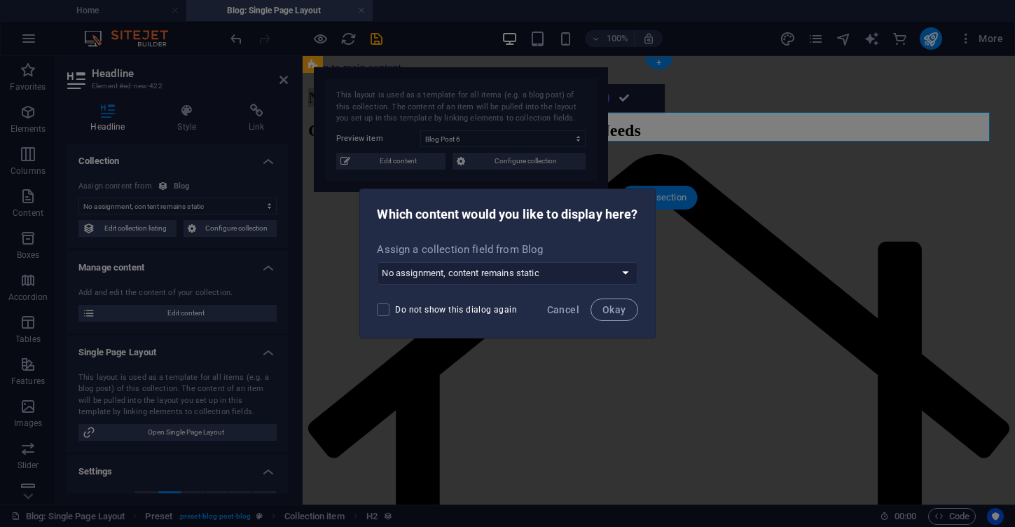
drag, startPoint x: 577, startPoint y: 309, endPoint x: 579, endPoint y: 293, distance: 16.2
click at [577, 309] on span "Cancel" at bounding box center [563, 309] width 32 height 11
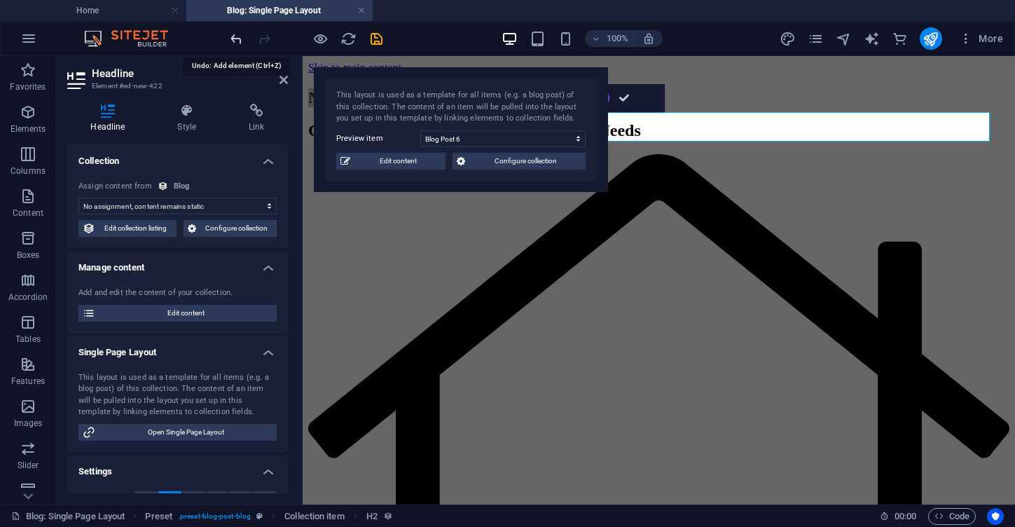
click at [235, 43] on icon "undo" at bounding box center [236, 39] width 16 height 16
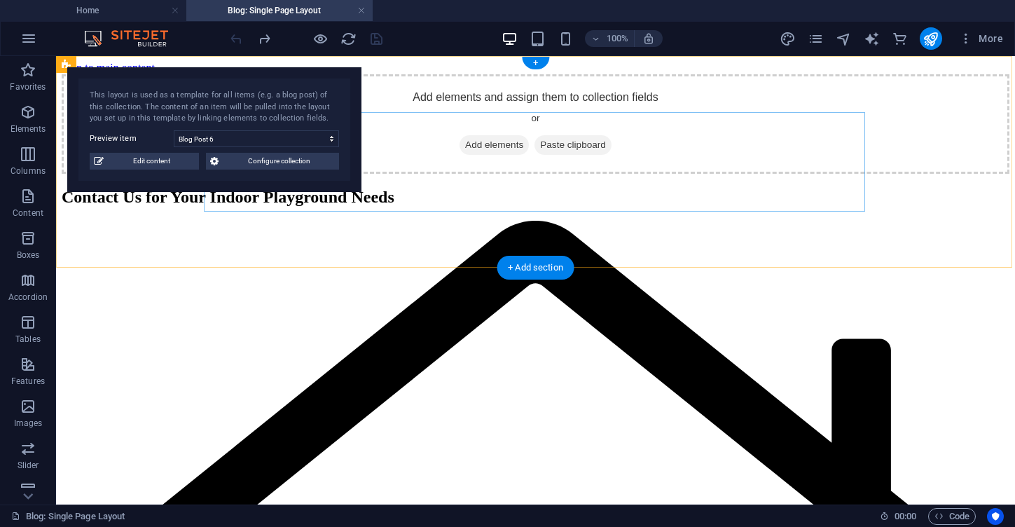
click at [501, 155] on span "Add elements" at bounding box center [494, 145] width 69 height 20
click at [174, 163] on span "Edit content" at bounding box center [151, 161] width 87 height 17
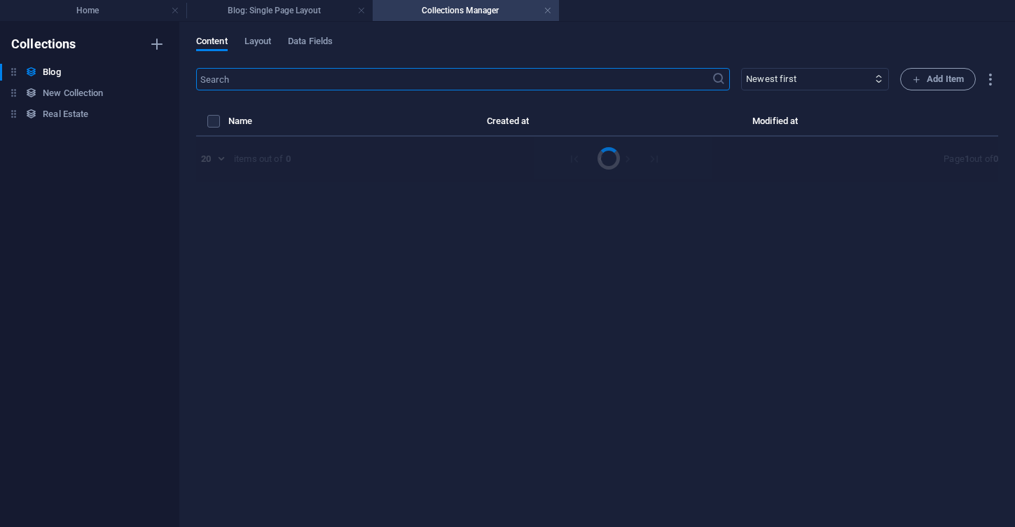
select select "Category 2"
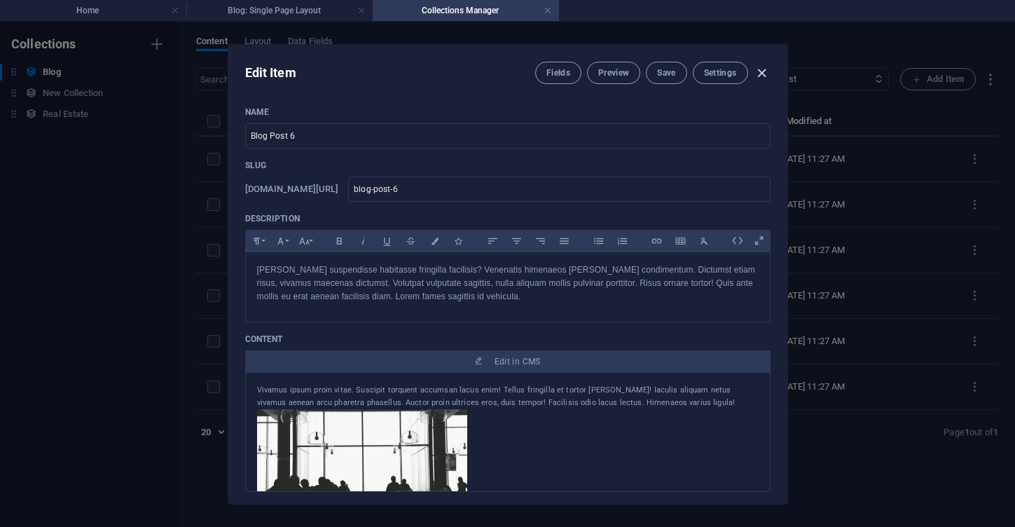
click at [761, 73] on icon "button" at bounding box center [762, 73] width 16 height 16
type input "[DATE]"
type input "blog-post-6"
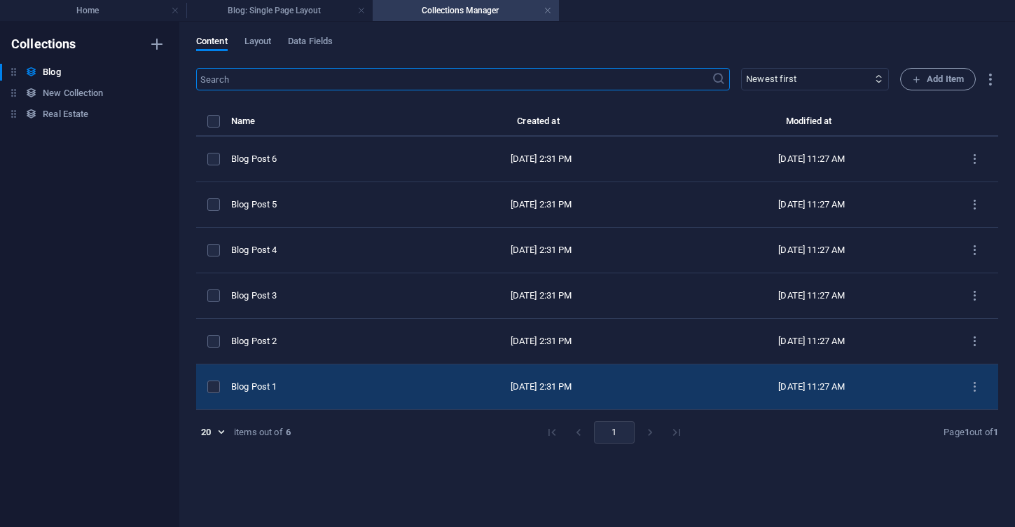
click at [274, 384] on div "Blog Post 1" at bounding box center [314, 386] width 167 height 13
select select "Category 1"
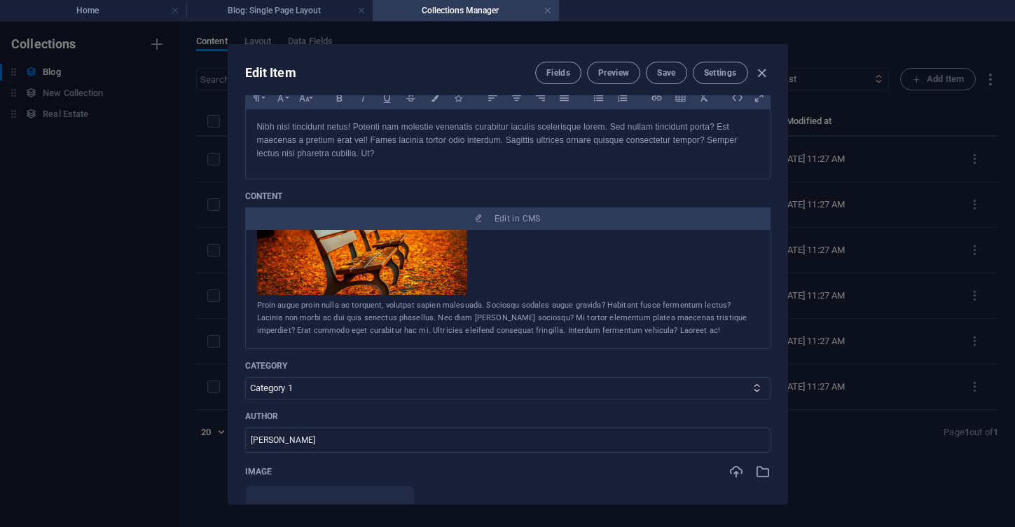
scroll to position [256, 0]
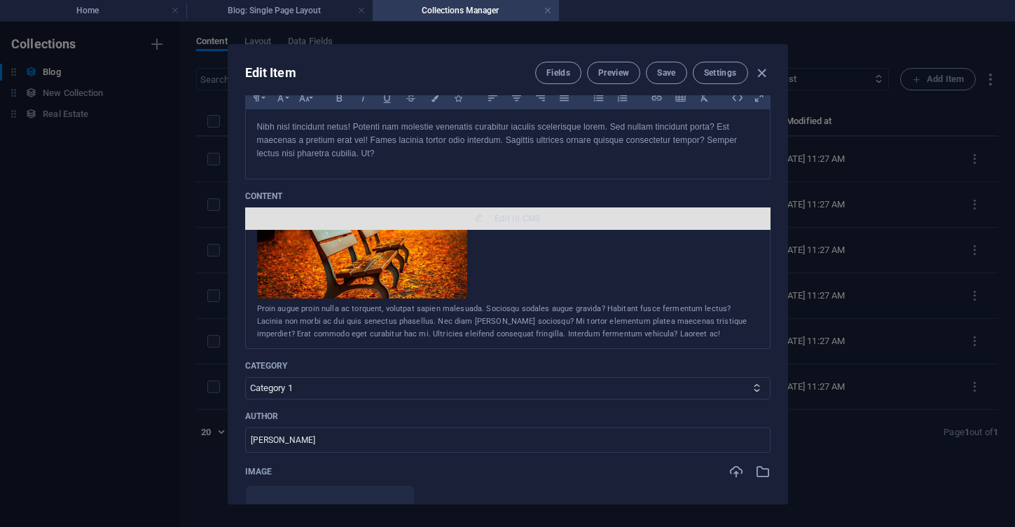
click at [507, 214] on span "Edit in CMS" at bounding box center [518, 218] width 46 height 11
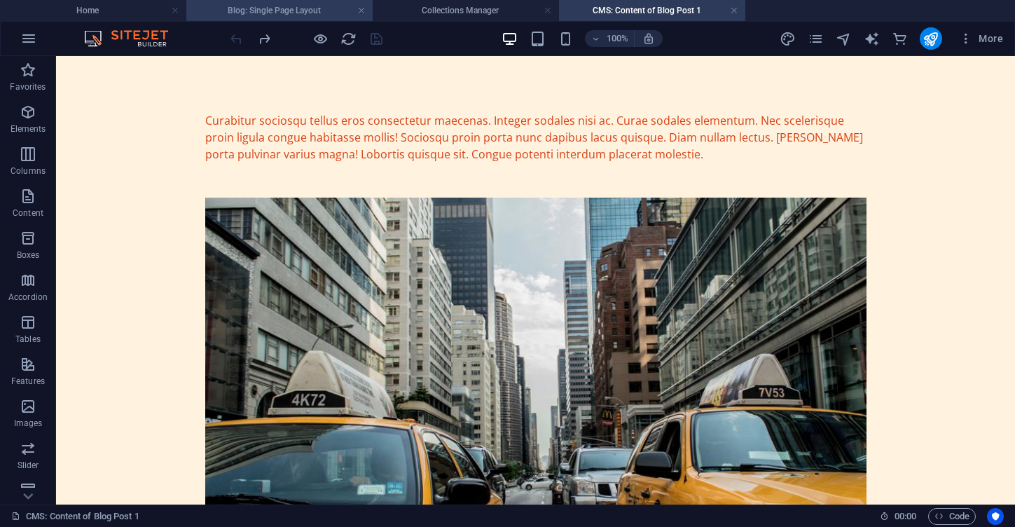
scroll to position [0, 0]
click at [260, 38] on icon "redo" at bounding box center [264, 39] width 16 height 16
click at [234, 45] on div at bounding box center [306, 38] width 157 height 22
click at [27, 39] on icon "button" at bounding box center [28, 38] width 17 height 17
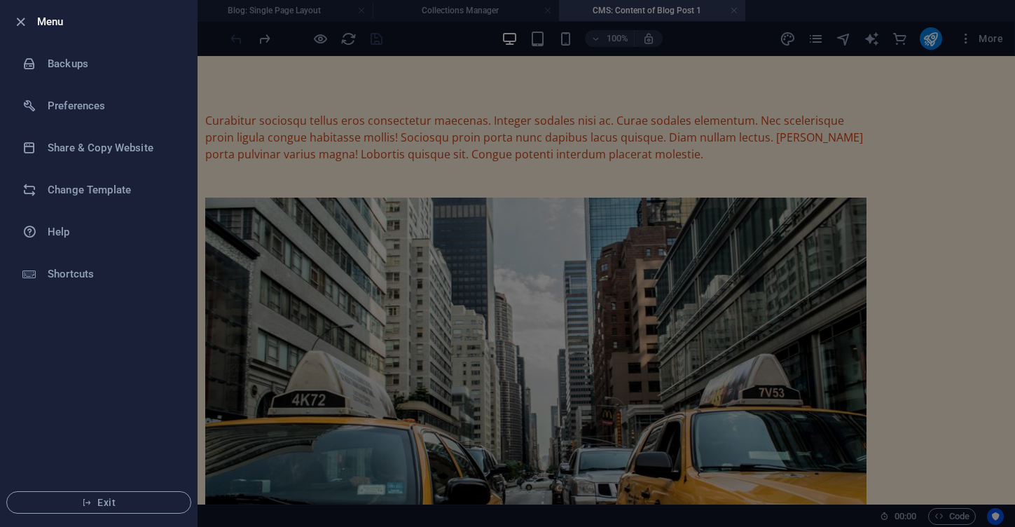
click at [245, 99] on div at bounding box center [507, 263] width 1015 height 527
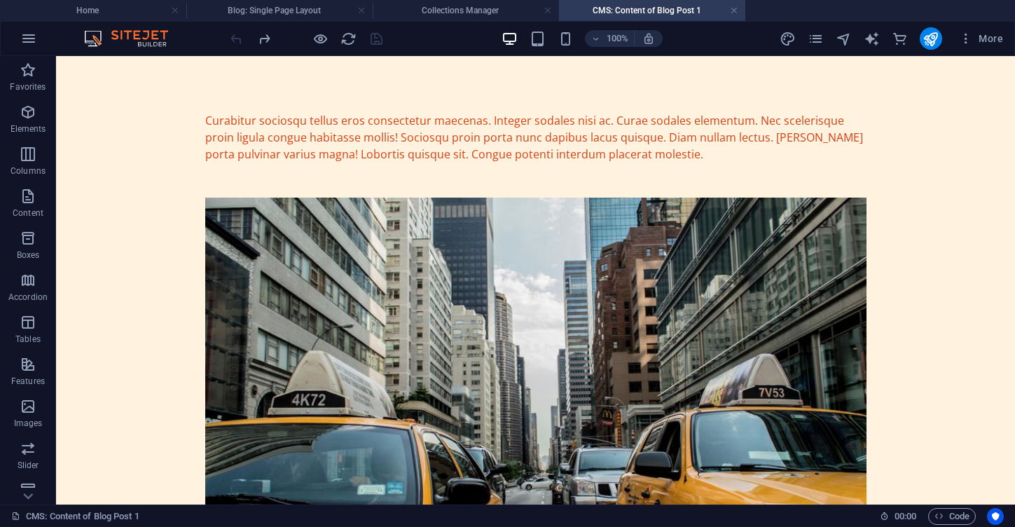
click at [737, 13] on link at bounding box center [734, 10] width 8 height 13
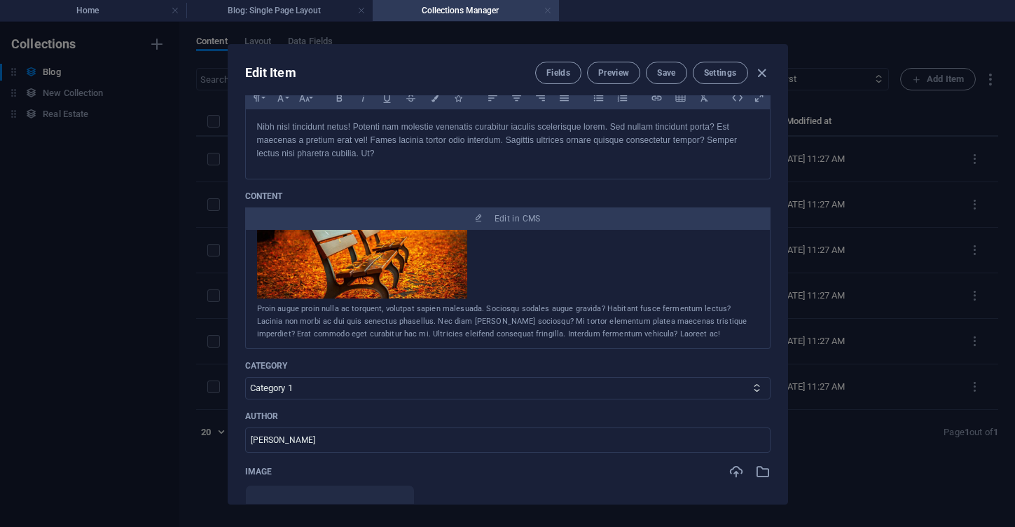
click at [549, 13] on link at bounding box center [548, 10] width 8 height 13
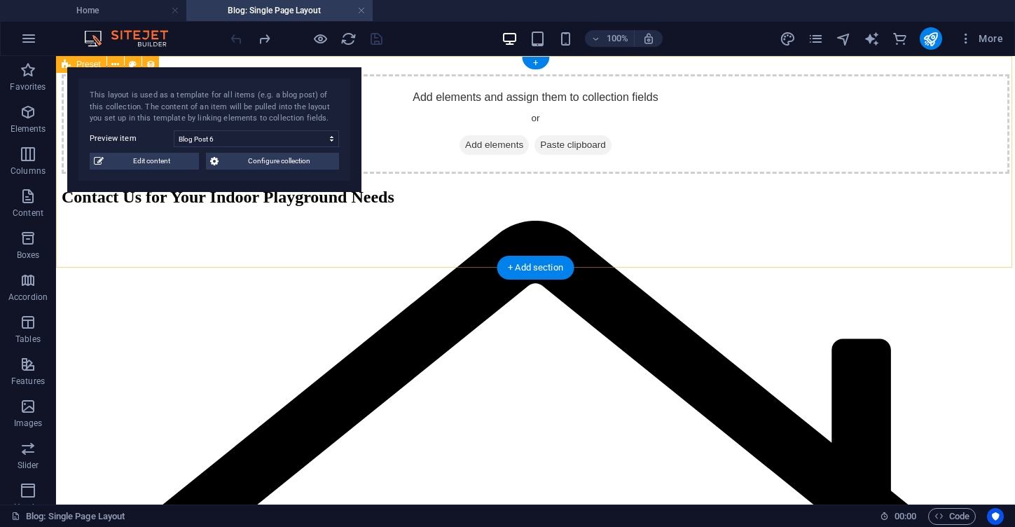
click at [442, 174] on div "Add elements and assign them to collection fields or Add elements Paste clipboa…" at bounding box center [536, 123] width 948 height 99
click at [174, 166] on span "Edit content" at bounding box center [151, 161] width 87 height 17
select select "Category 2"
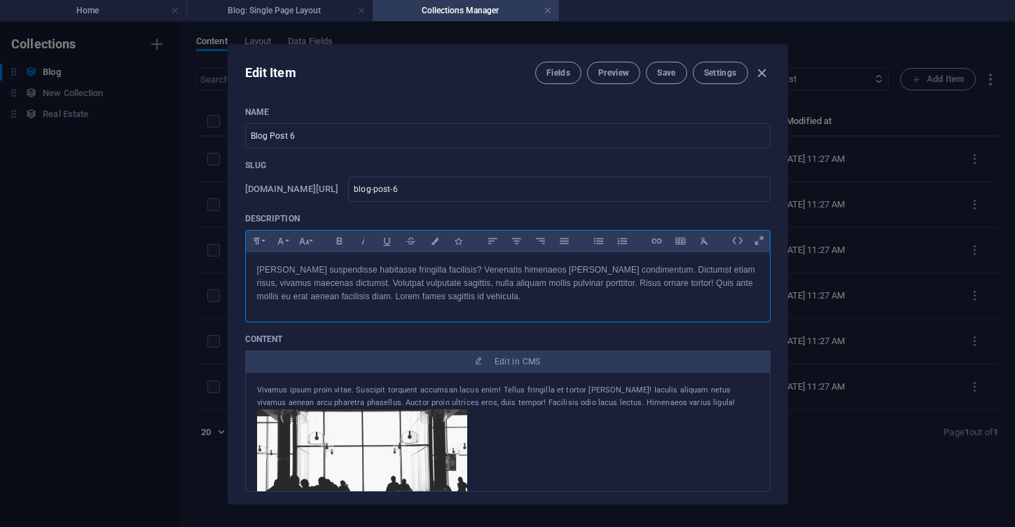
click at [564, 273] on p "[PERSON_NAME] suspendisse habitasse fringilla facilisis? Venenatis himenaeos [P…" at bounding box center [508, 283] width 502 height 41
click at [763, 72] on icon "button" at bounding box center [762, 73] width 16 height 16
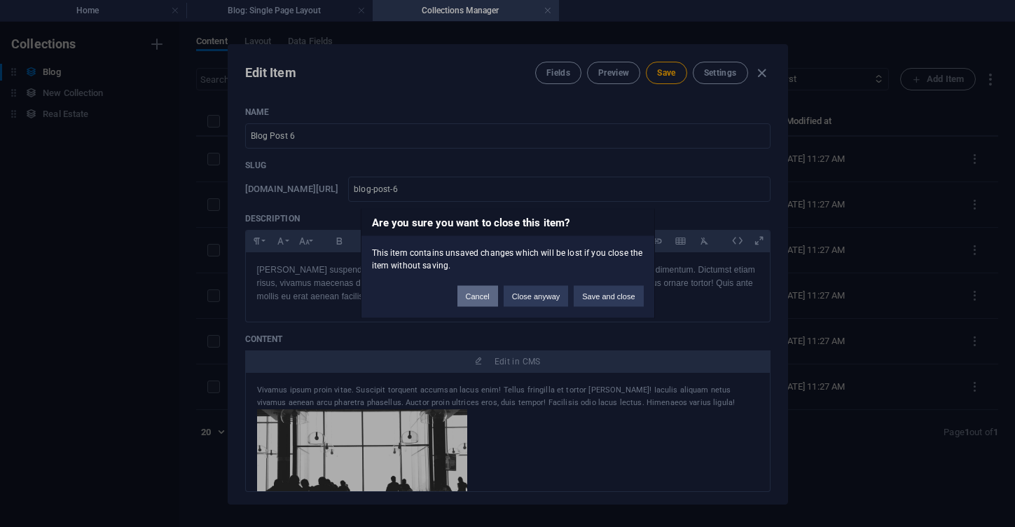
click at [478, 301] on button "Cancel" at bounding box center [477, 296] width 41 height 21
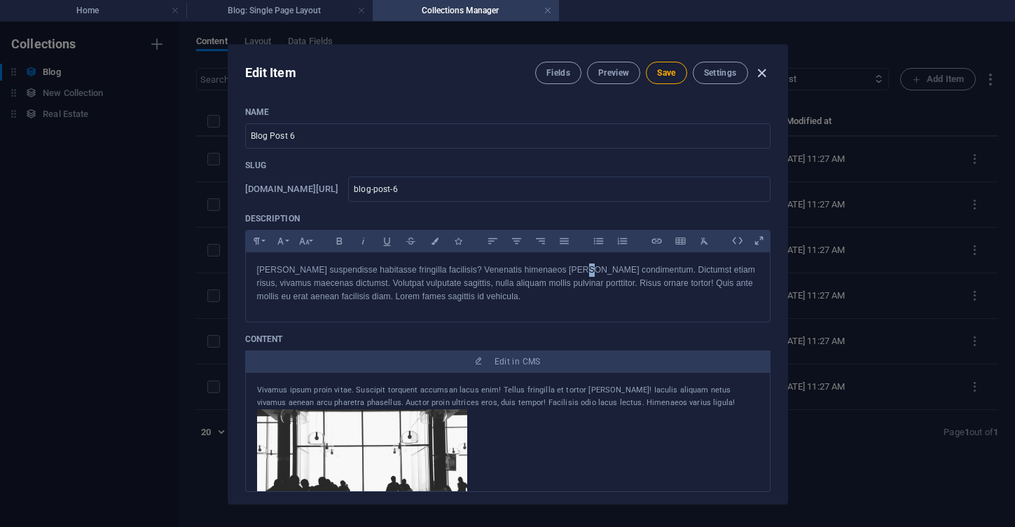
click at [756, 71] on icon "button" at bounding box center [762, 73] width 16 height 16
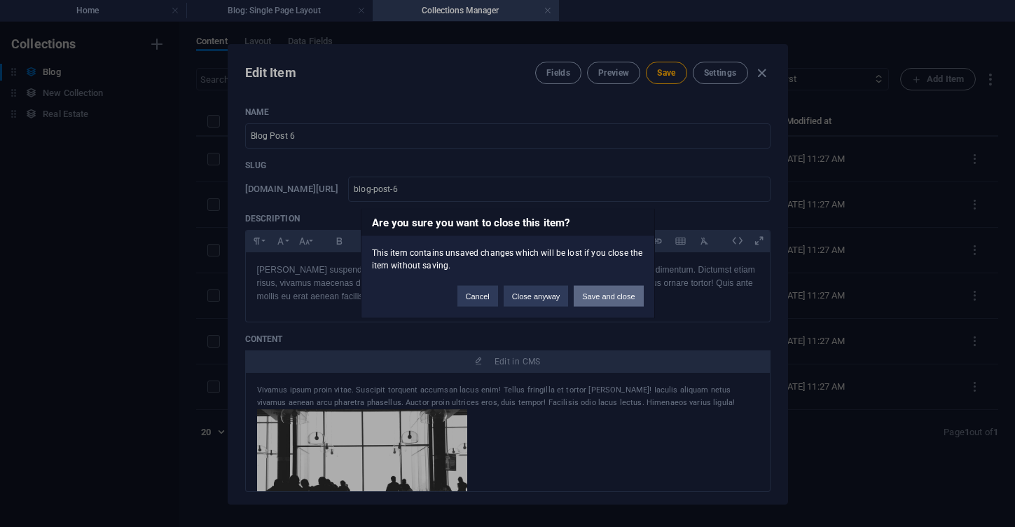
click at [617, 296] on button "Save and close" at bounding box center [608, 296] width 69 height 21
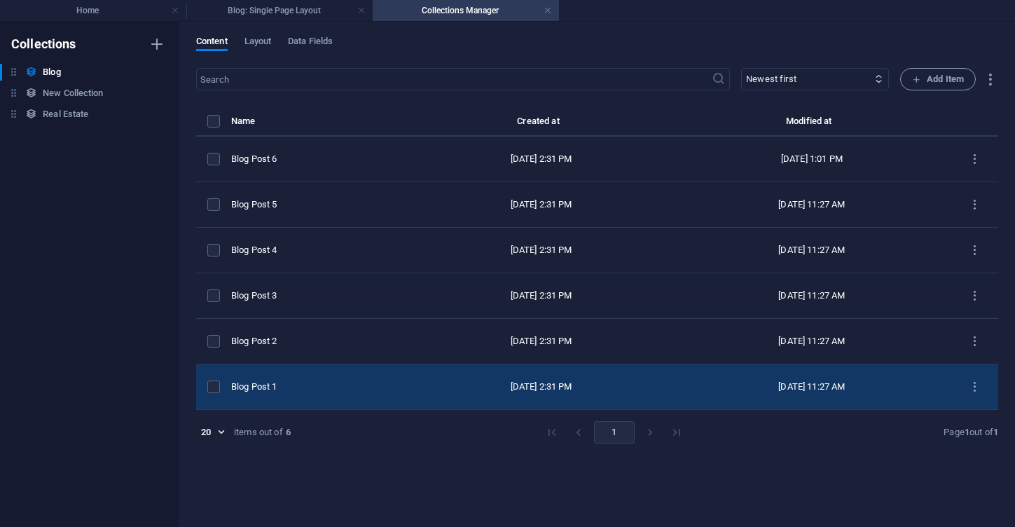
click at [259, 386] on div "Blog Post 1" at bounding box center [314, 386] width 167 height 13
select select "Category 1"
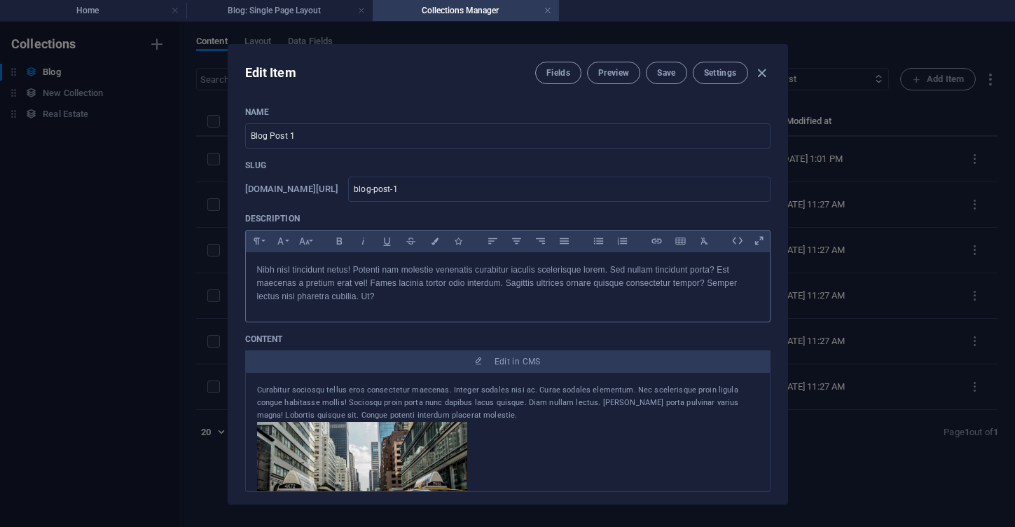
click at [395, 273] on p "Nibh nisl tincidunt netus! Potenti nam molestie venenatis curabitur iaculis sce…" at bounding box center [508, 283] width 502 height 41
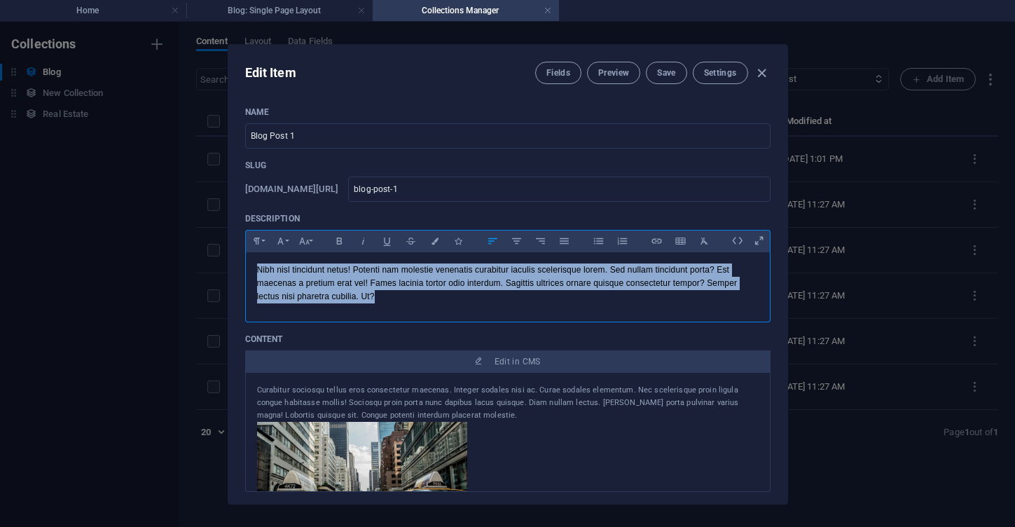
click at [395, 273] on p "Nibh nisl tincidunt netus! Potenti nam molestie venenatis curabitur iaculis sce…" at bounding box center [508, 283] width 502 height 41
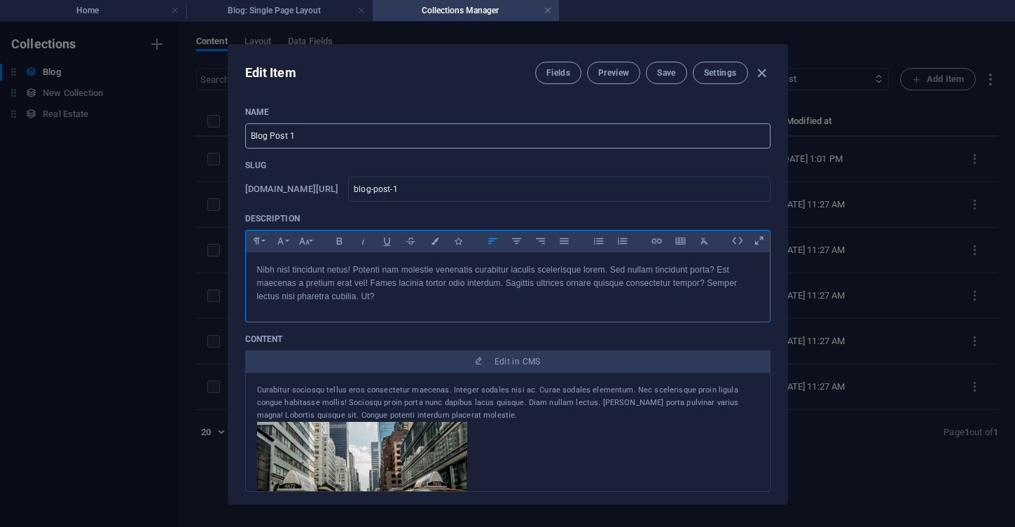
click at [331, 132] on input "Blog Post 1" at bounding box center [507, 135] width 525 height 25
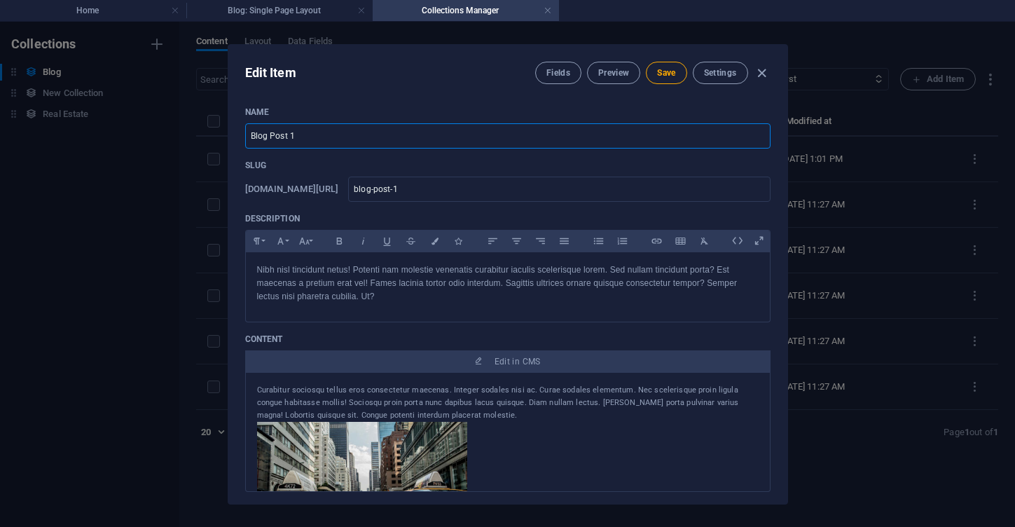
click at [331, 132] on input "Blog Post 1" at bounding box center [507, 135] width 525 height 25
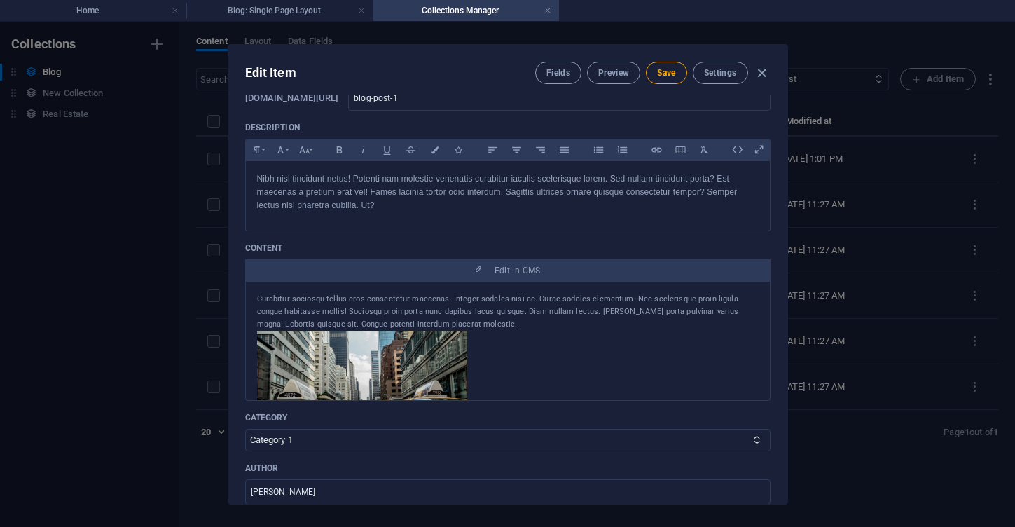
scroll to position [98, 0]
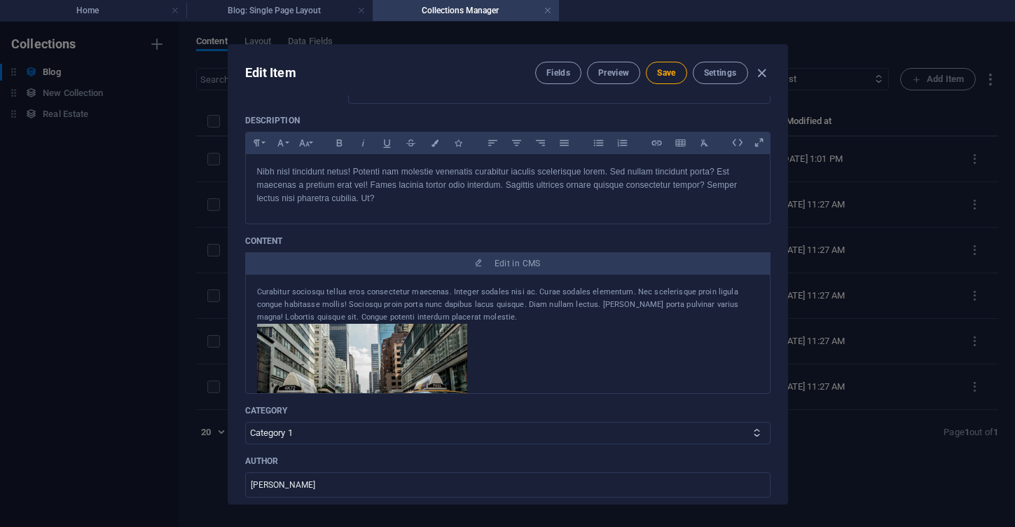
click at [474, 310] on div "Curabitur sociosqu tellus eros consectetur maecenas. Integer sodales nisi ac. C…" at bounding box center [508, 305] width 502 height 38
click at [444, 315] on div "Curabitur sociosqu tellus eros consectetur maecenas. Integer sodales nisi ac. C…" at bounding box center [508, 305] width 502 height 38
click at [435, 306] on div "Curabitur sociosqu tellus eros consectetur maecenas. Integer sodales nisi ac. C…" at bounding box center [508, 305] width 502 height 38
click at [424, 313] on div "Curabitur sociosqu tellus eros consectetur maecenas. Integer sodales nisi ac. C…" at bounding box center [508, 305] width 502 height 38
drag, startPoint x: 490, startPoint y: 301, endPoint x: 499, endPoint y: 284, distance: 19.1
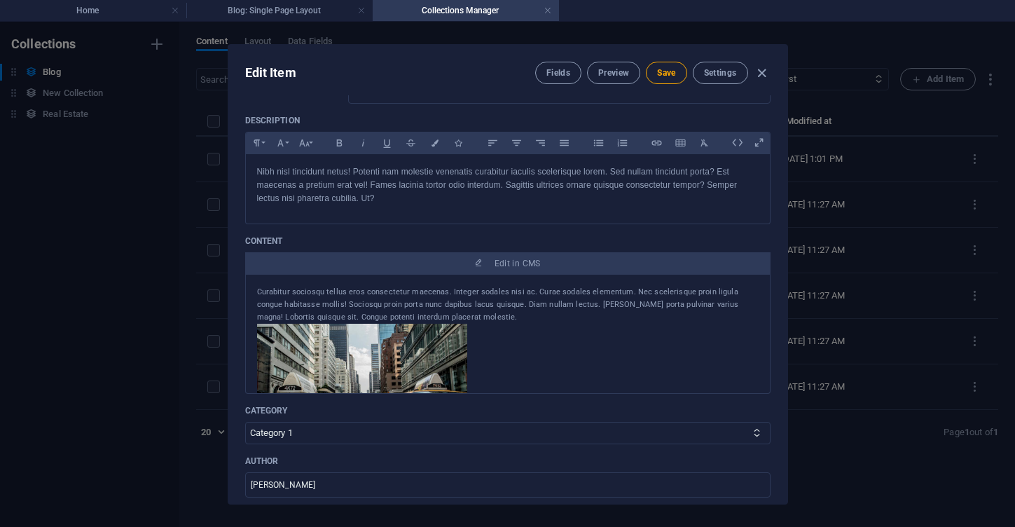
click at [490, 301] on div "Curabitur sociosqu tellus eros consectetur maecenas. Integer sodales nisi ac. C…" at bounding box center [508, 305] width 502 height 38
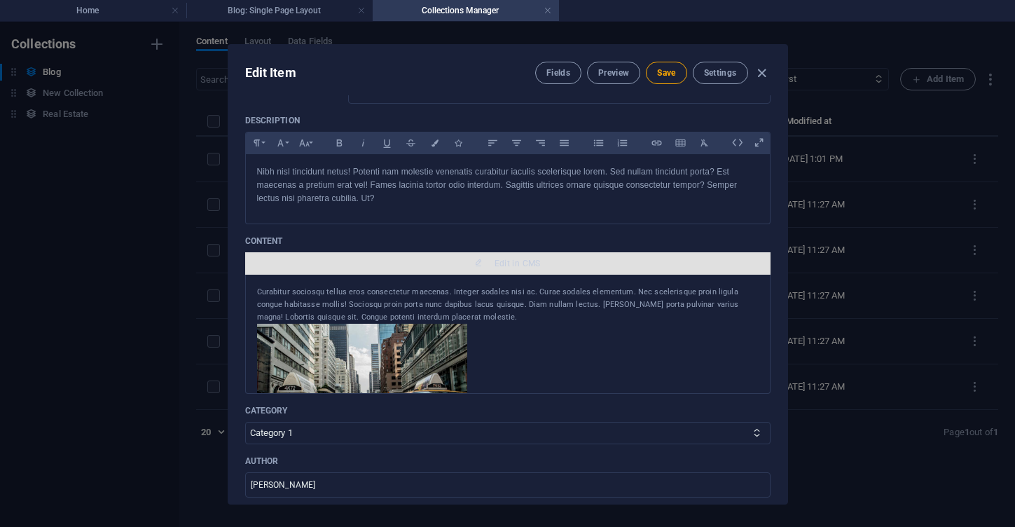
click at [511, 263] on span "Edit in CMS" at bounding box center [518, 263] width 46 height 11
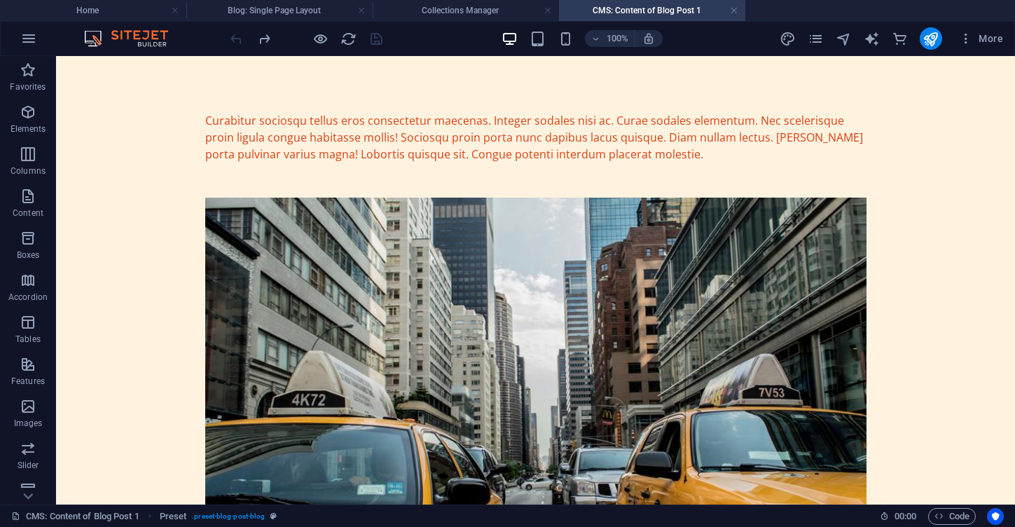
scroll to position [0, 0]
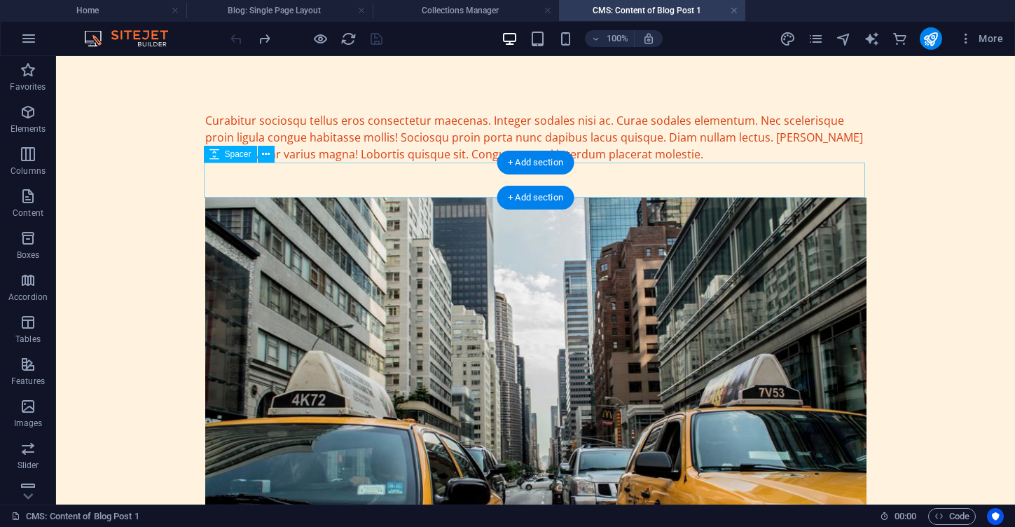
click at [429, 167] on div at bounding box center [535, 180] width 661 height 35
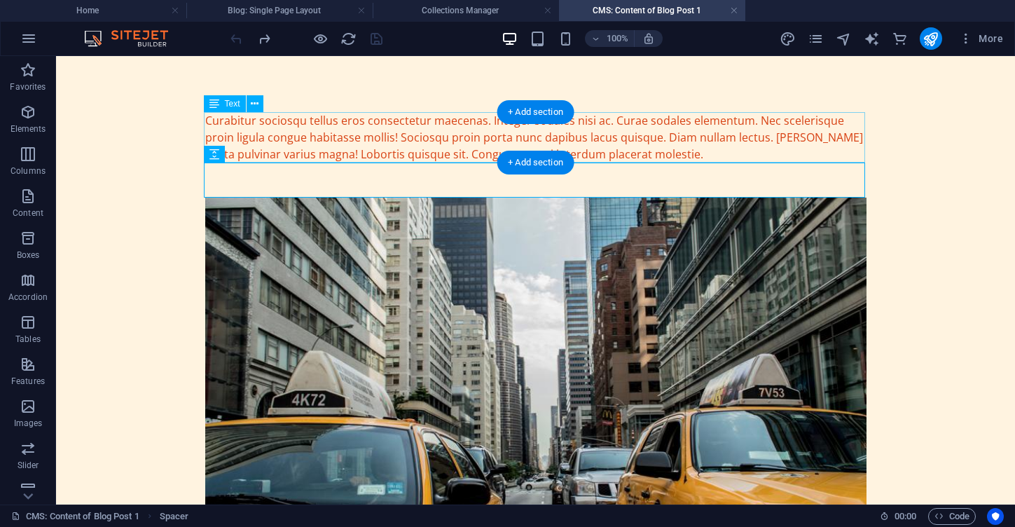
click at [438, 146] on div "Curabitur sociosqu tellus eros consectetur maecenas. Integer sodales nisi ac. C…" at bounding box center [535, 137] width 661 height 50
